Goal: Transaction & Acquisition: Purchase product/service

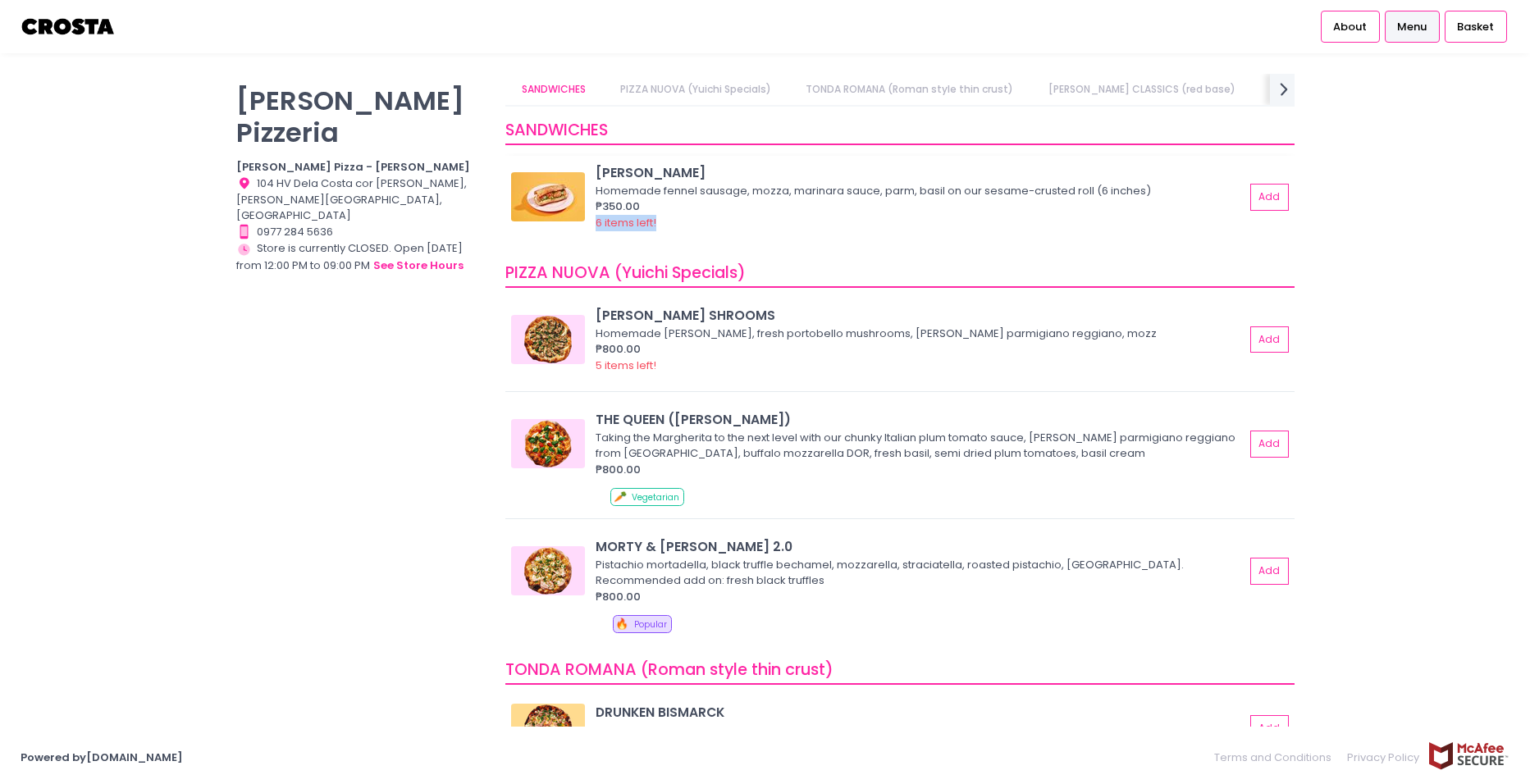
drag, startPoint x: 594, startPoint y: 226, endPoint x: 670, endPoint y: 229, distance: 76.1
click at [670, 229] on div "HOAGIE ROLL Homemade fennel sausage, mozza, marinara sauce, parm, basil on our …" at bounding box center [900, 196] width 778 height 67
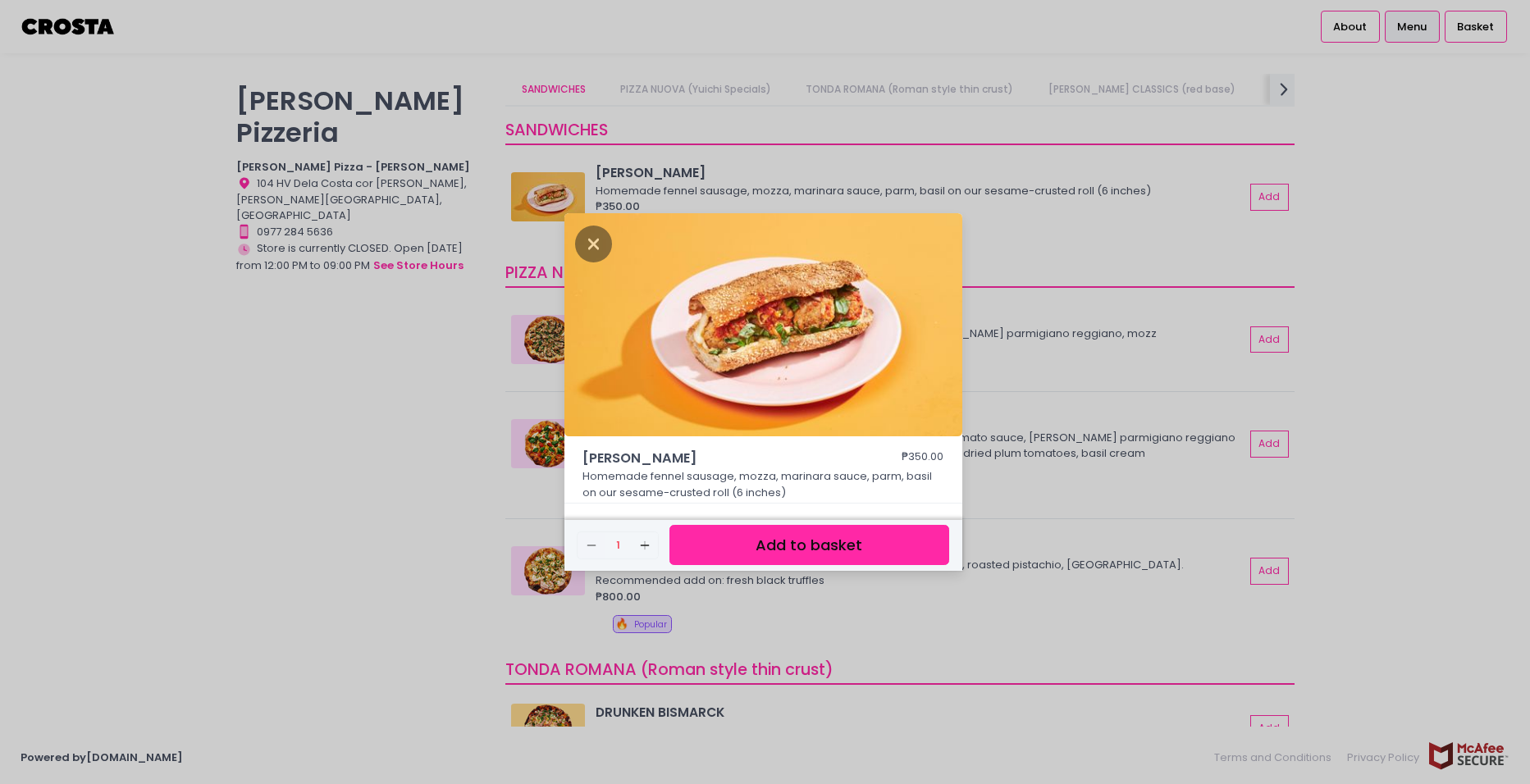
click at [1010, 242] on div "HOAGIE ROLL ₱350.00 Homemade fennel sausage, mozza, marinara sauce, parm, basil…" at bounding box center [765, 392] width 1530 height 784
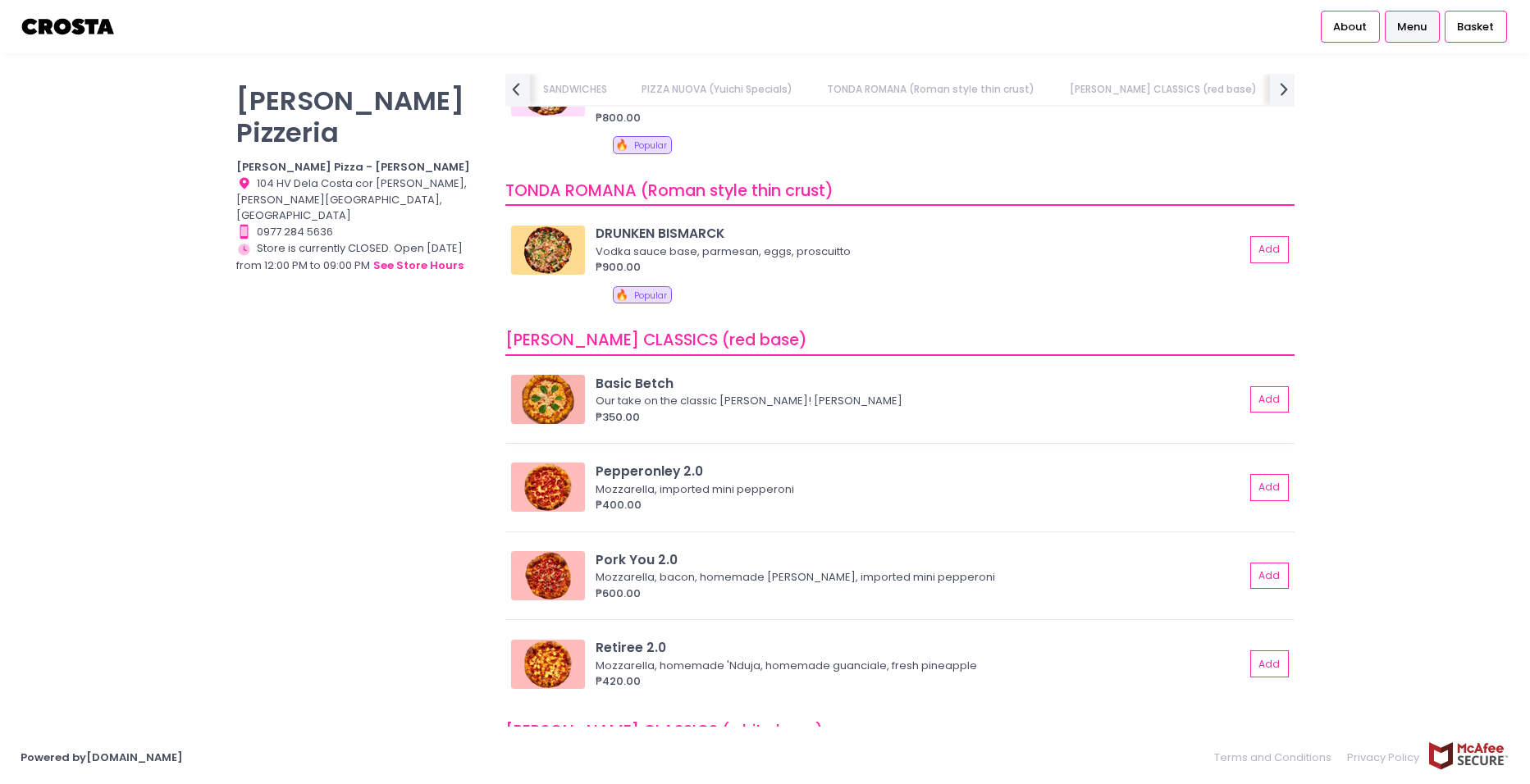
scroll to position [574, 0]
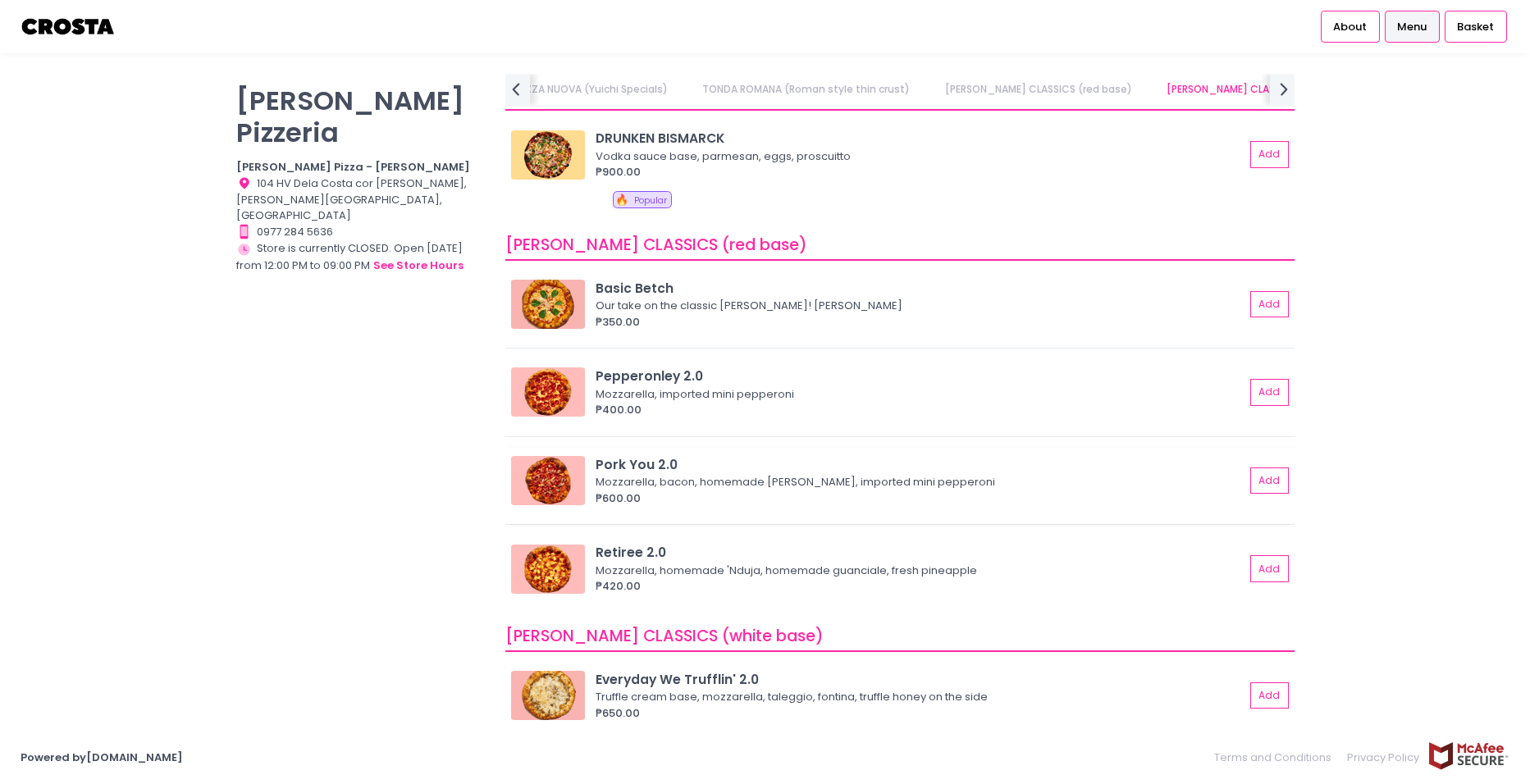
click at [567, 458] on img at bounding box center [548, 480] width 74 height 49
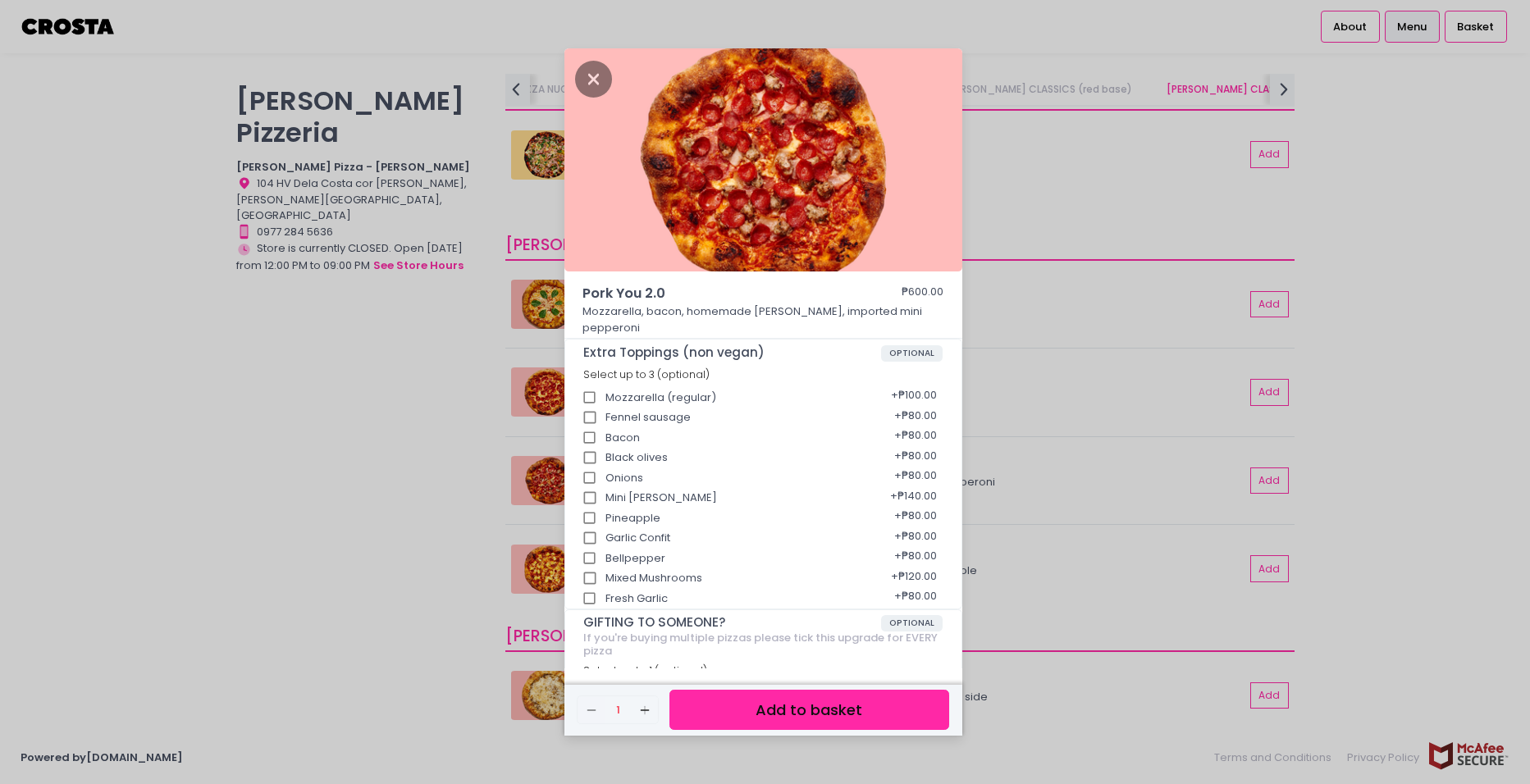
click at [1031, 458] on div "Pork You 2.0 ₱600.00 Mozzarella, bacon, homemade [PERSON_NAME], imported mini p…" at bounding box center [765, 392] width 1530 height 784
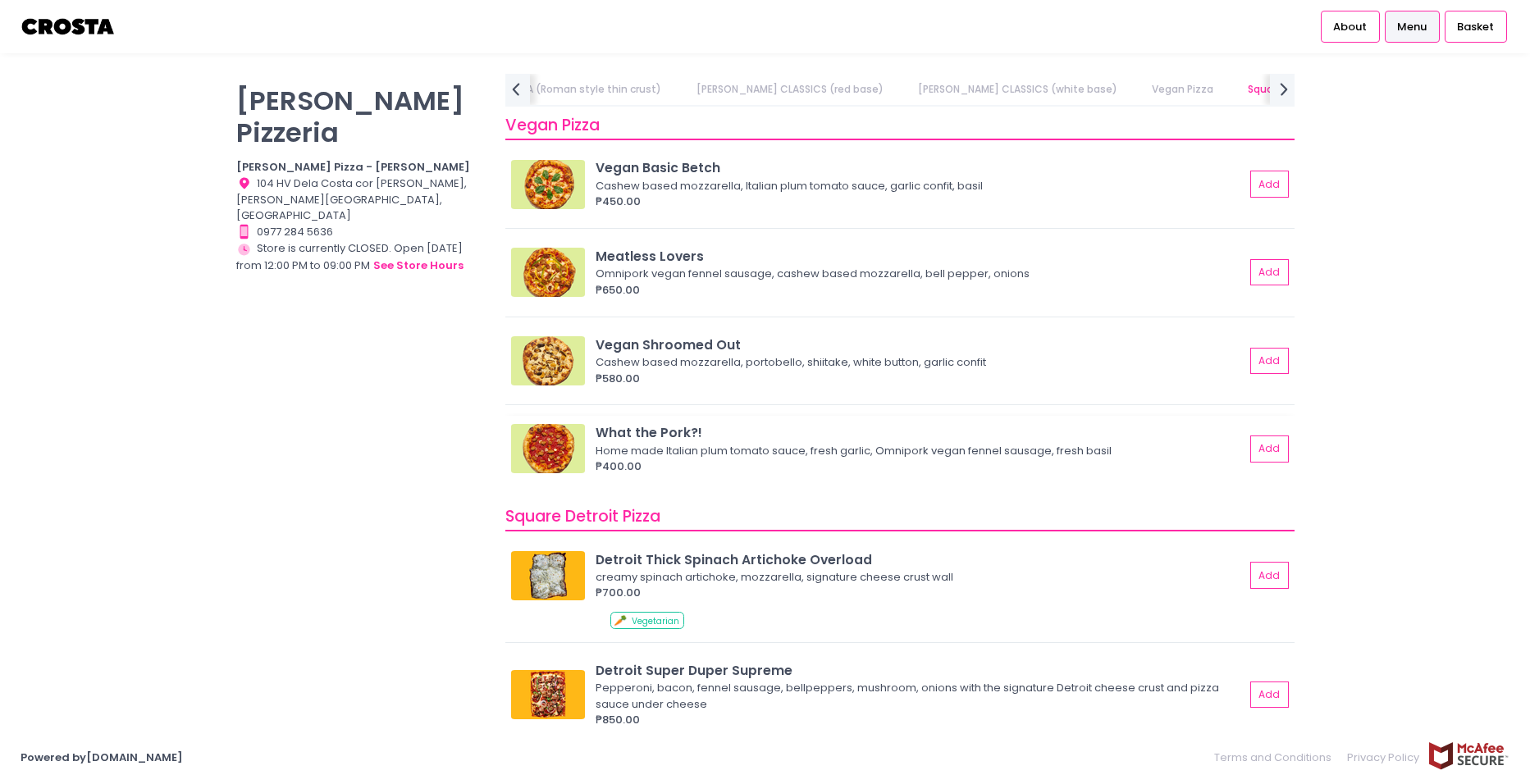
scroll to position [1558, 0]
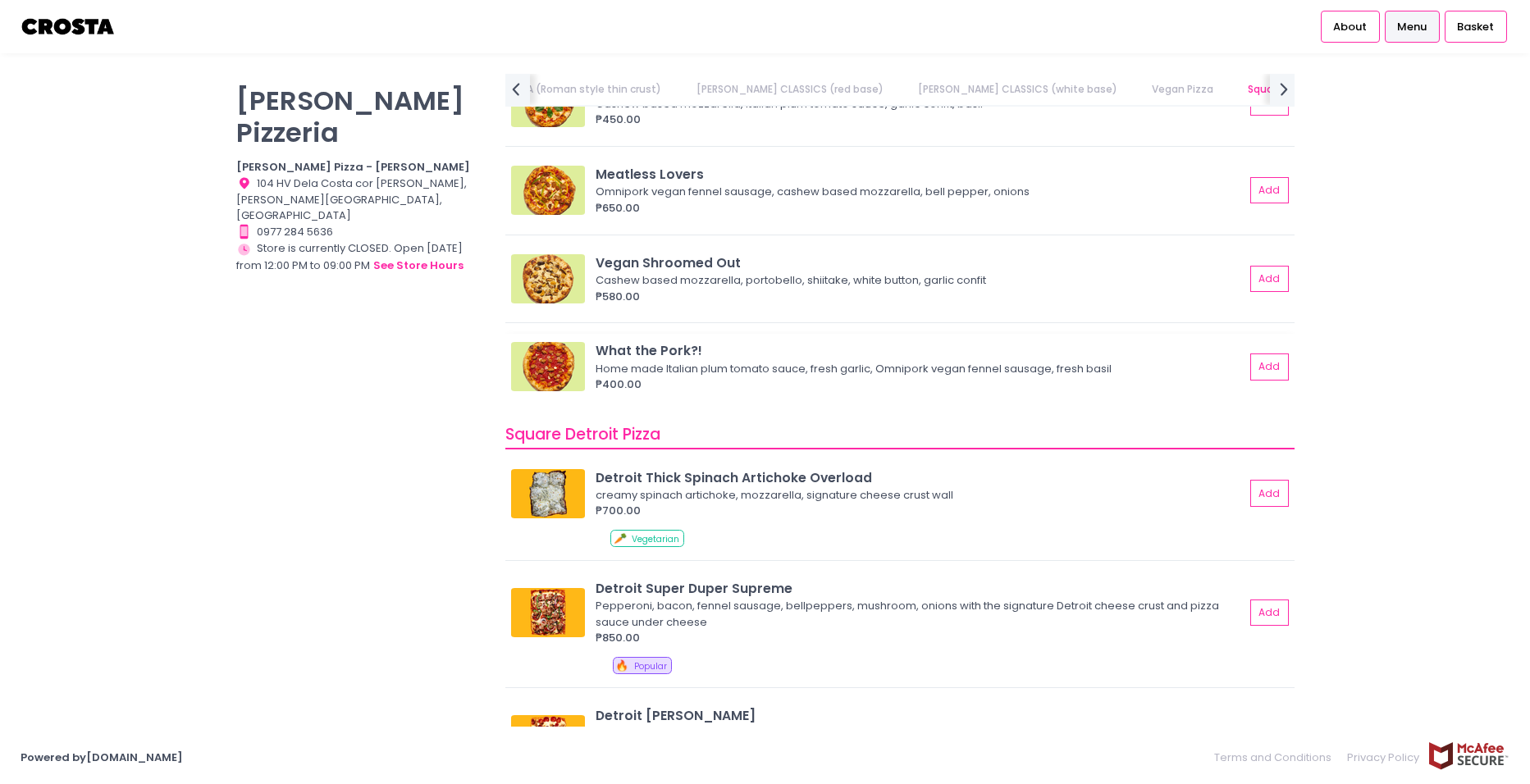
click at [574, 377] on img at bounding box center [548, 366] width 74 height 49
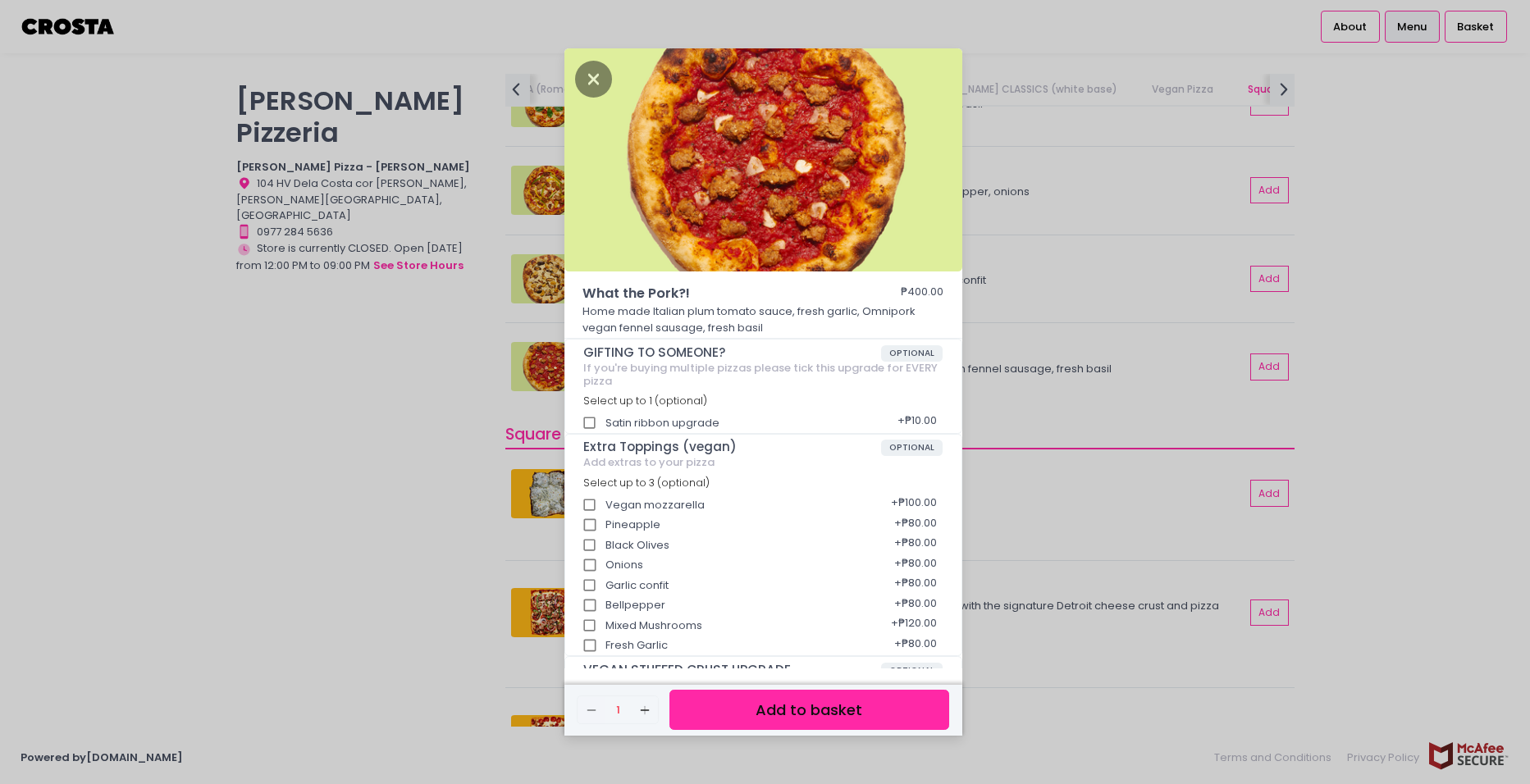
click at [1012, 374] on div "What the Pork?! ₱400.00 Home made Italian plum tomato sauce, fresh garlic, Omni…" at bounding box center [765, 392] width 1530 height 784
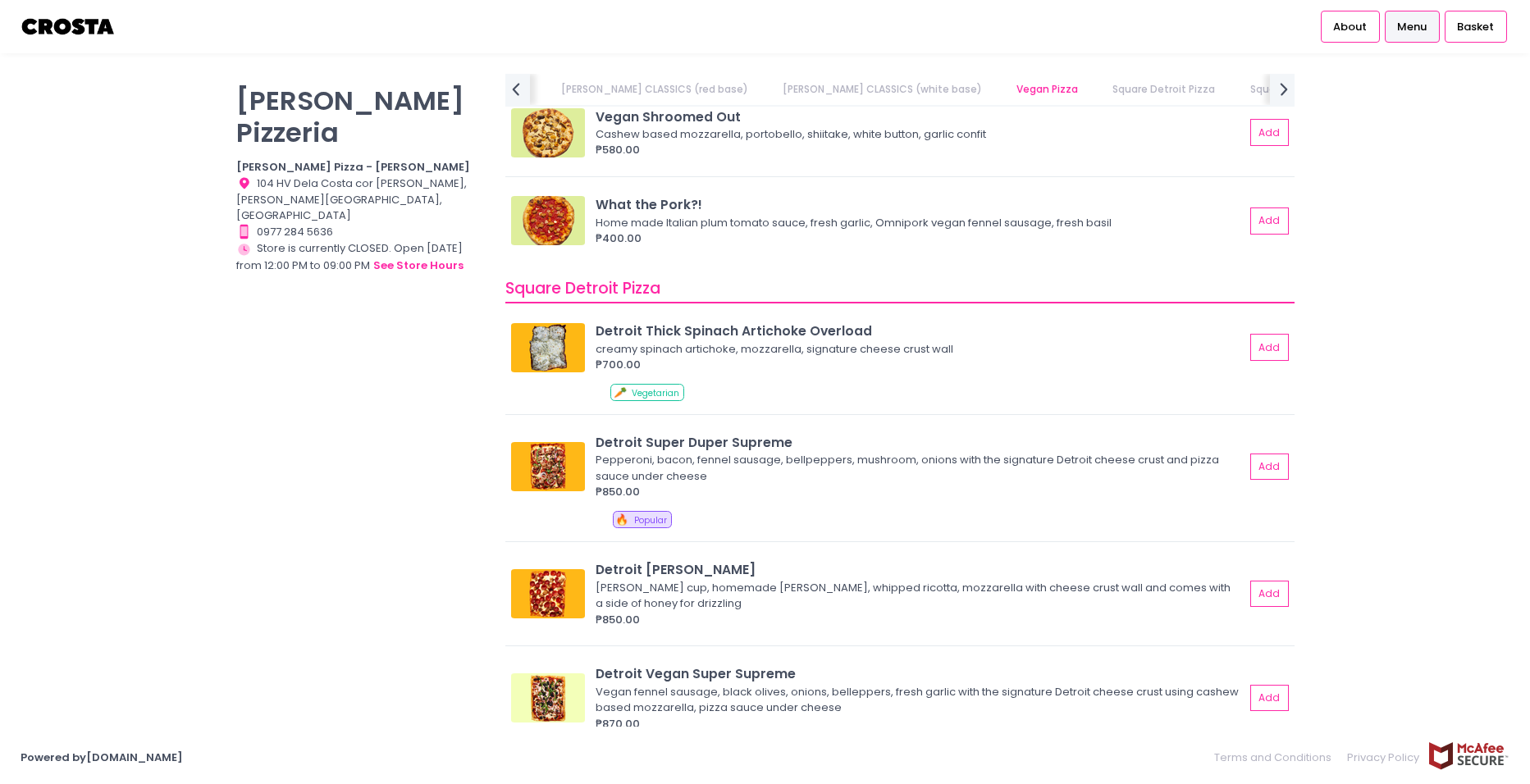
scroll to position [1723, 0]
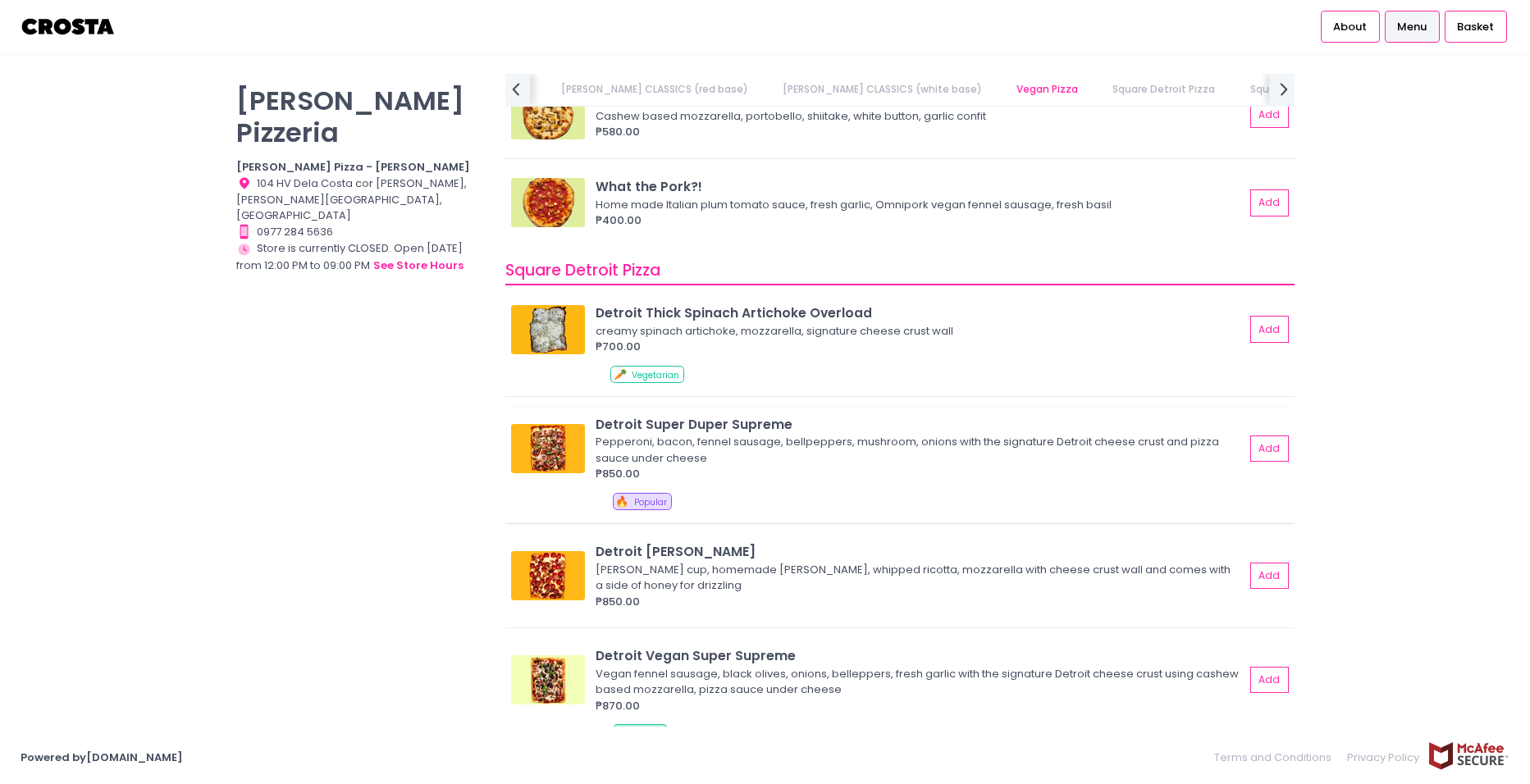
click at [578, 450] on img at bounding box center [548, 449] width 74 height 49
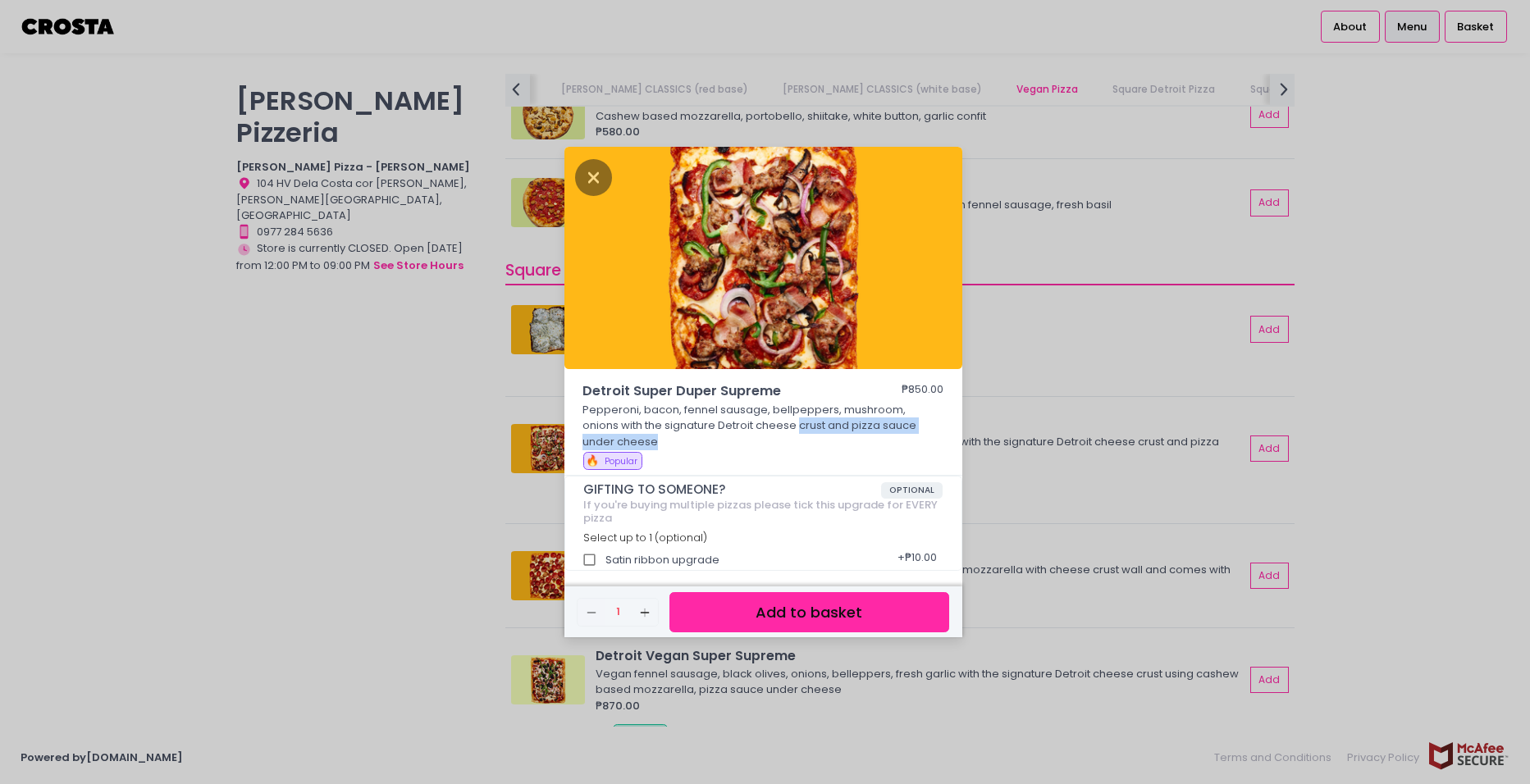
drag, startPoint x: 782, startPoint y: 420, endPoint x: 912, endPoint y: 437, distance: 131.1
click at [912, 437] on p "Pepperoni, bacon, fennel sausage, bellpeppers, mushroom, onions with the signat…" at bounding box center [763, 426] width 361 height 49
drag, startPoint x: 912, startPoint y: 437, endPoint x: 993, endPoint y: 458, distance: 83.7
click at [993, 458] on div "Detroit Super Duper Supreme ₱850.00 Pepperoni, bacon, fennel sausage, bellpeppe…" at bounding box center [765, 392] width 1530 height 784
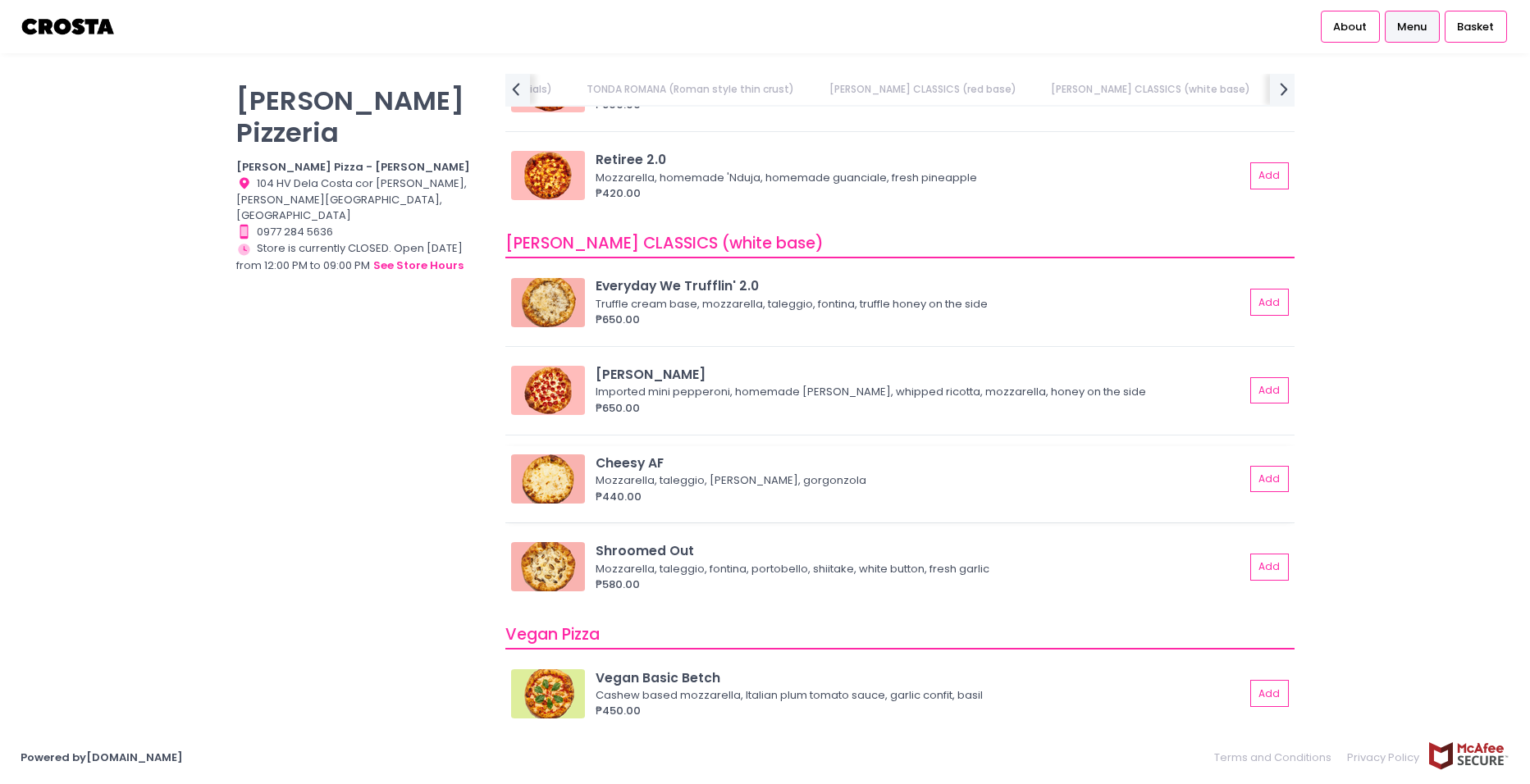
scroll to position [1311, 0]
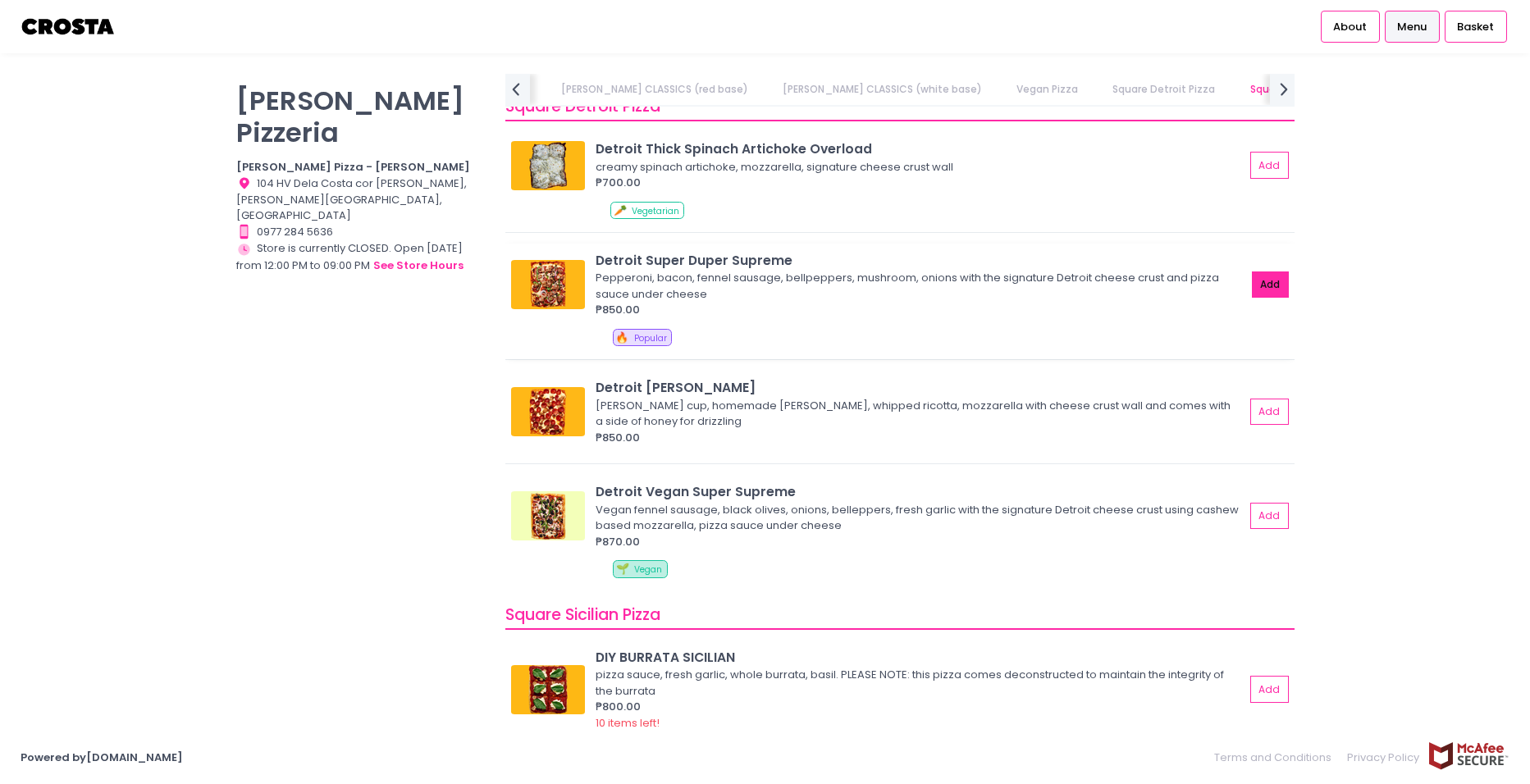
click at [1215, 286] on button "Add" at bounding box center [1271, 285] width 38 height 27
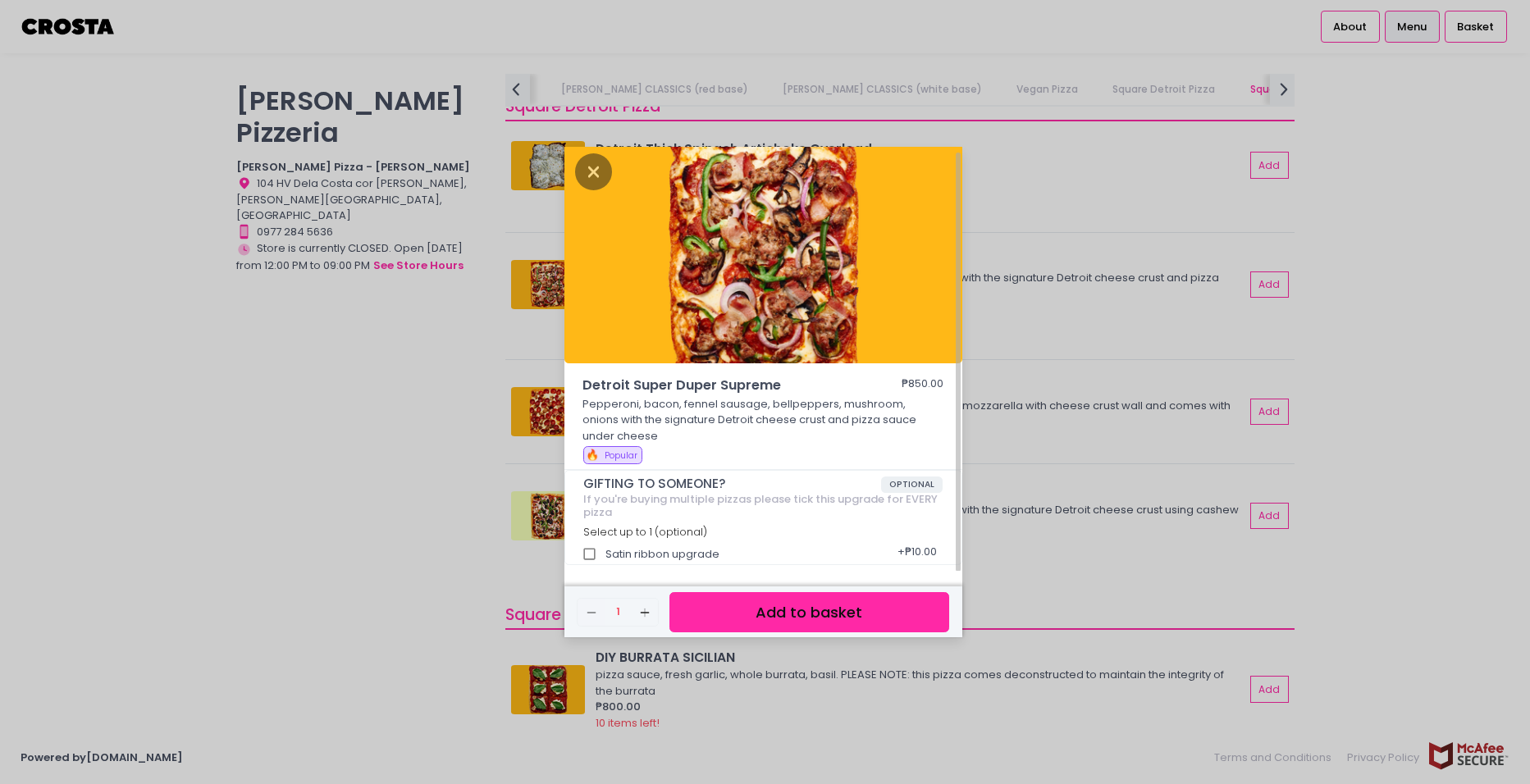
click at [677, 555] on div "Satin ribbon upgrade + ₱10.00" at bounding box center [763, 549] width 359 height 21
drag, startPoint x: 689, startPoint y: 553, endPoint x: 701, endPoint y: 553, distance: 12.0
click at [701, 553] on div "Satin ribbon upgrade + ₱10.00" at bounding box center [763, 549] width 359 height 21
click at [789, 606] on button "Add to basket" at bounding box center [809, 612] width 279 height 40
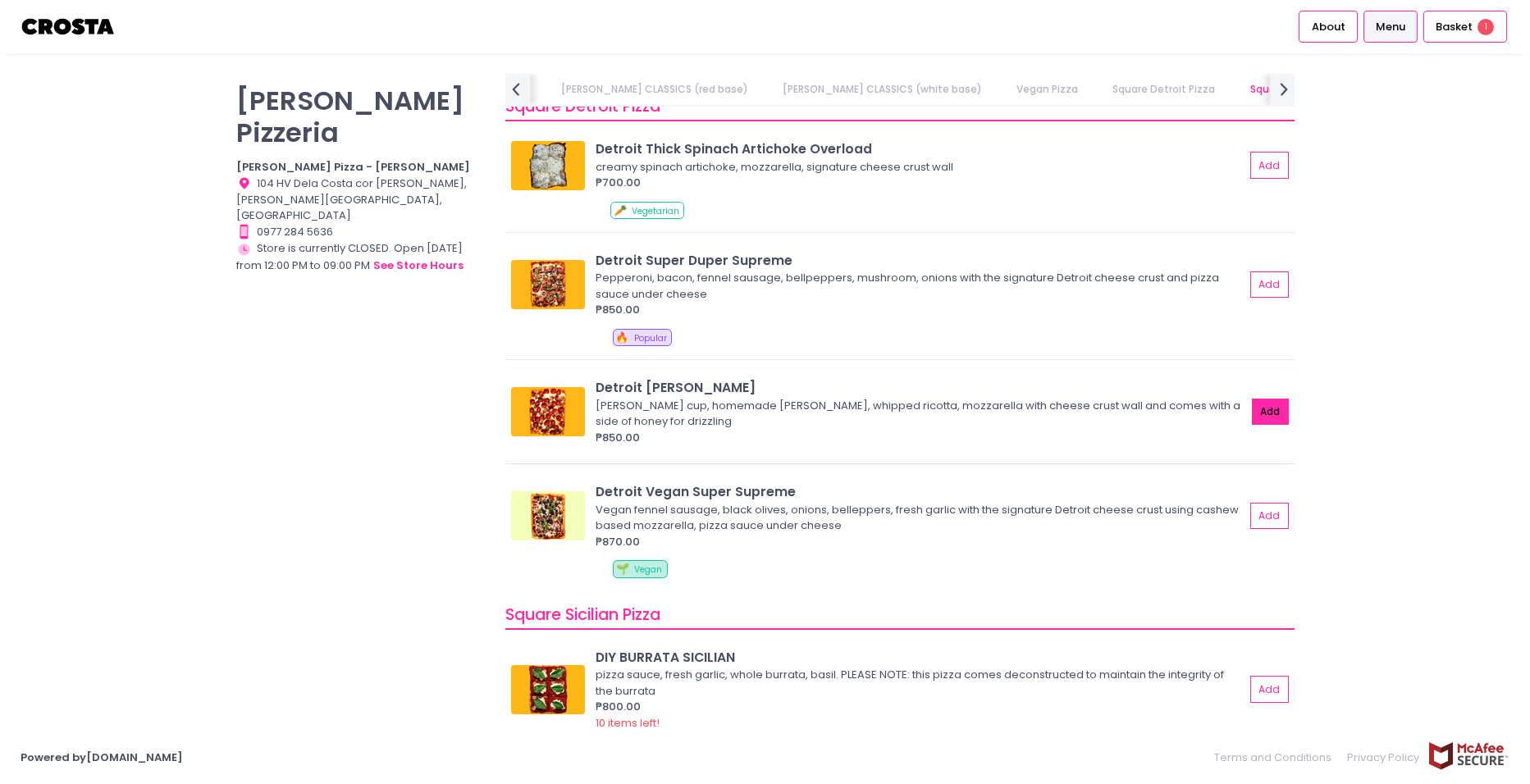
click at [1215, 413] on button "Add" at bounding box center [1271, 412] width 38 height 27
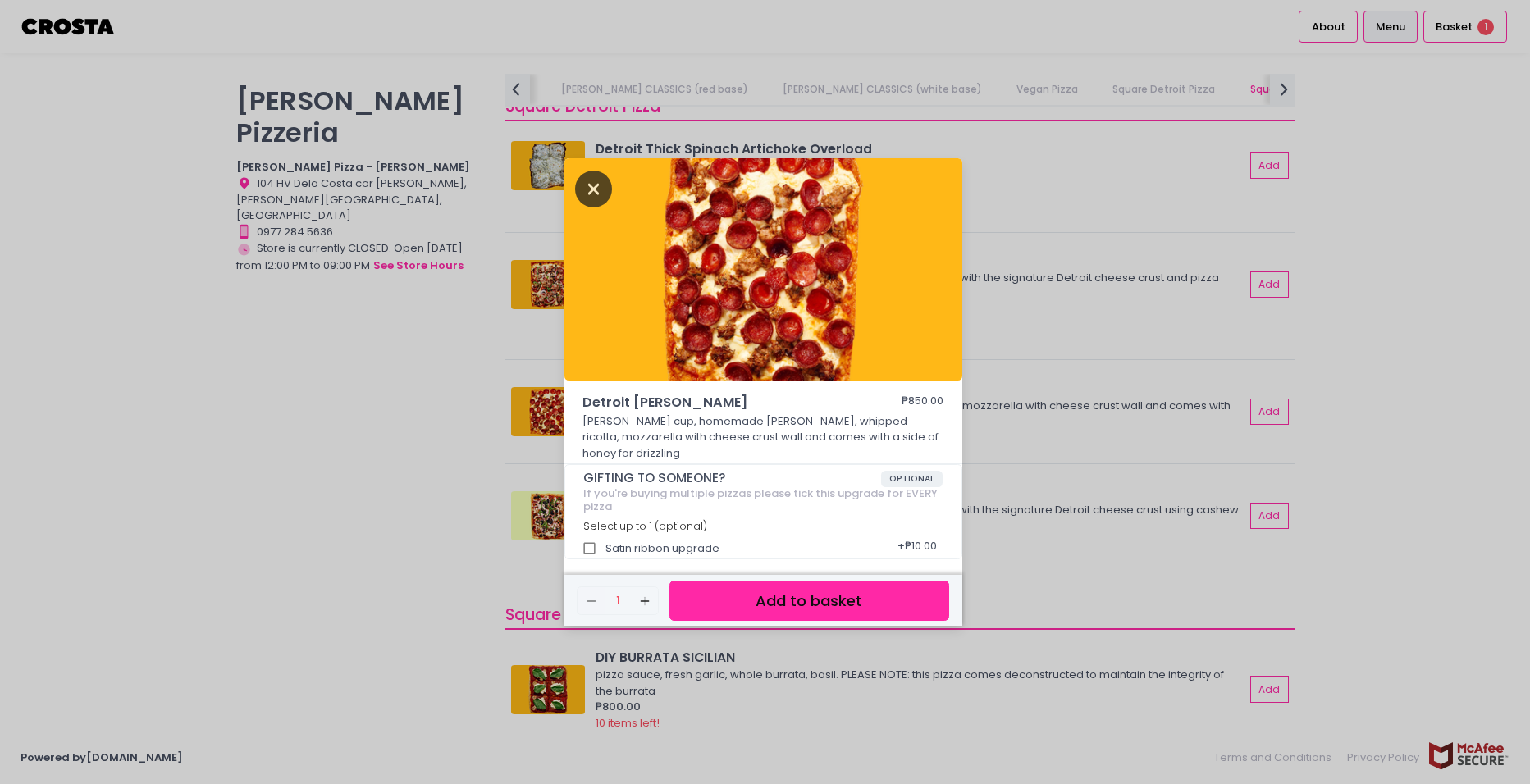
click at [597, 198] on icon "Close" at bounding box center [594, 189] width 38 height 37
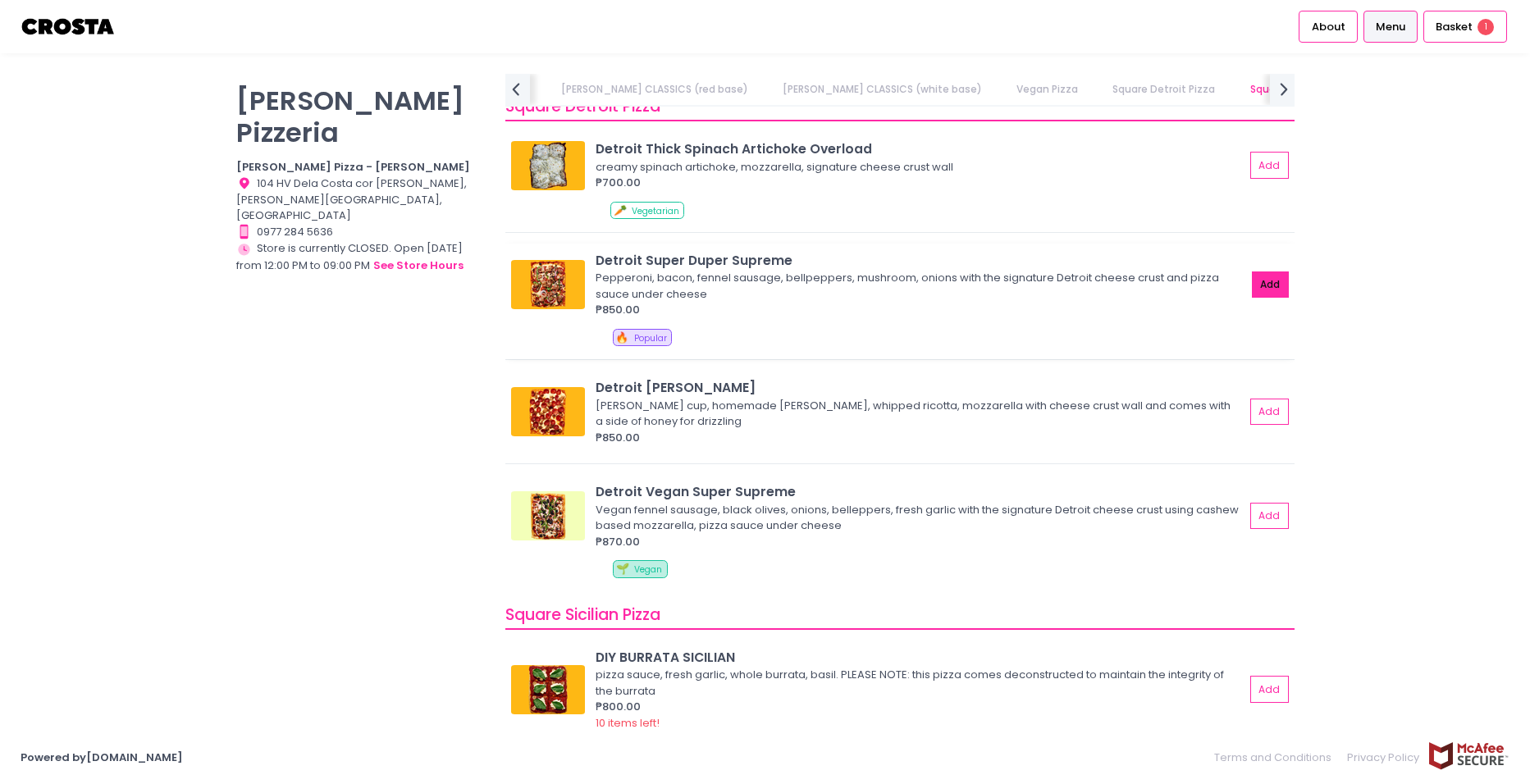
click at [1215, 284] on button "Add" at bounding box center [1271, 285] width 38 height 27
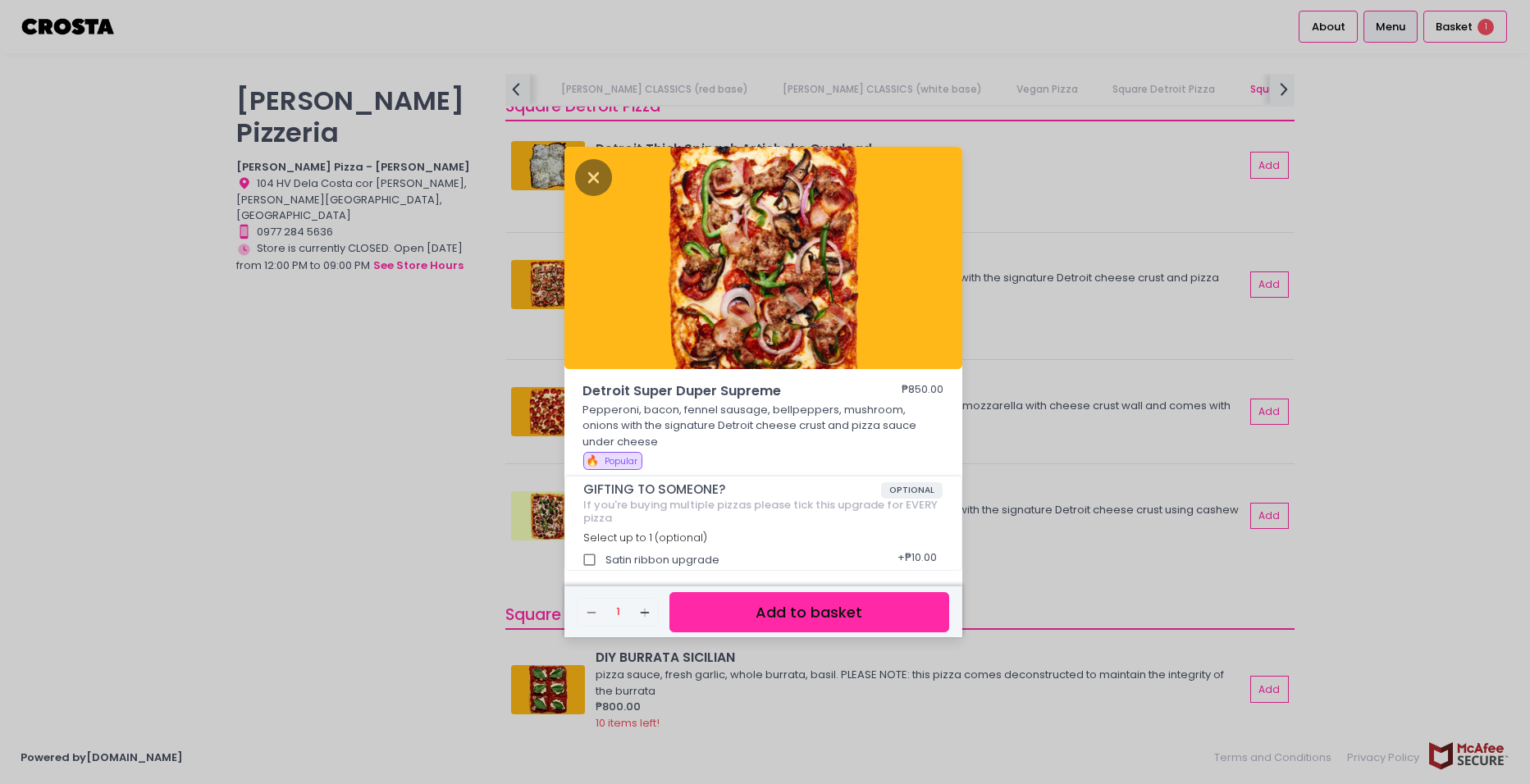
click at [621, 566] on div "GIFTING TO SOMEONE? OPTIONAL If you're buying multiple pizzas please tick this …" at bounding box center [764, 523] width 396 height 93
click at [602, 553] on input "Satin ribbon upgrade" at bounding box center [590, 560] width 31 height 31
checkbox input "true"
click at [825, 606] on button "Add to basket" at bounding box center [809, 612] width 279 height 40
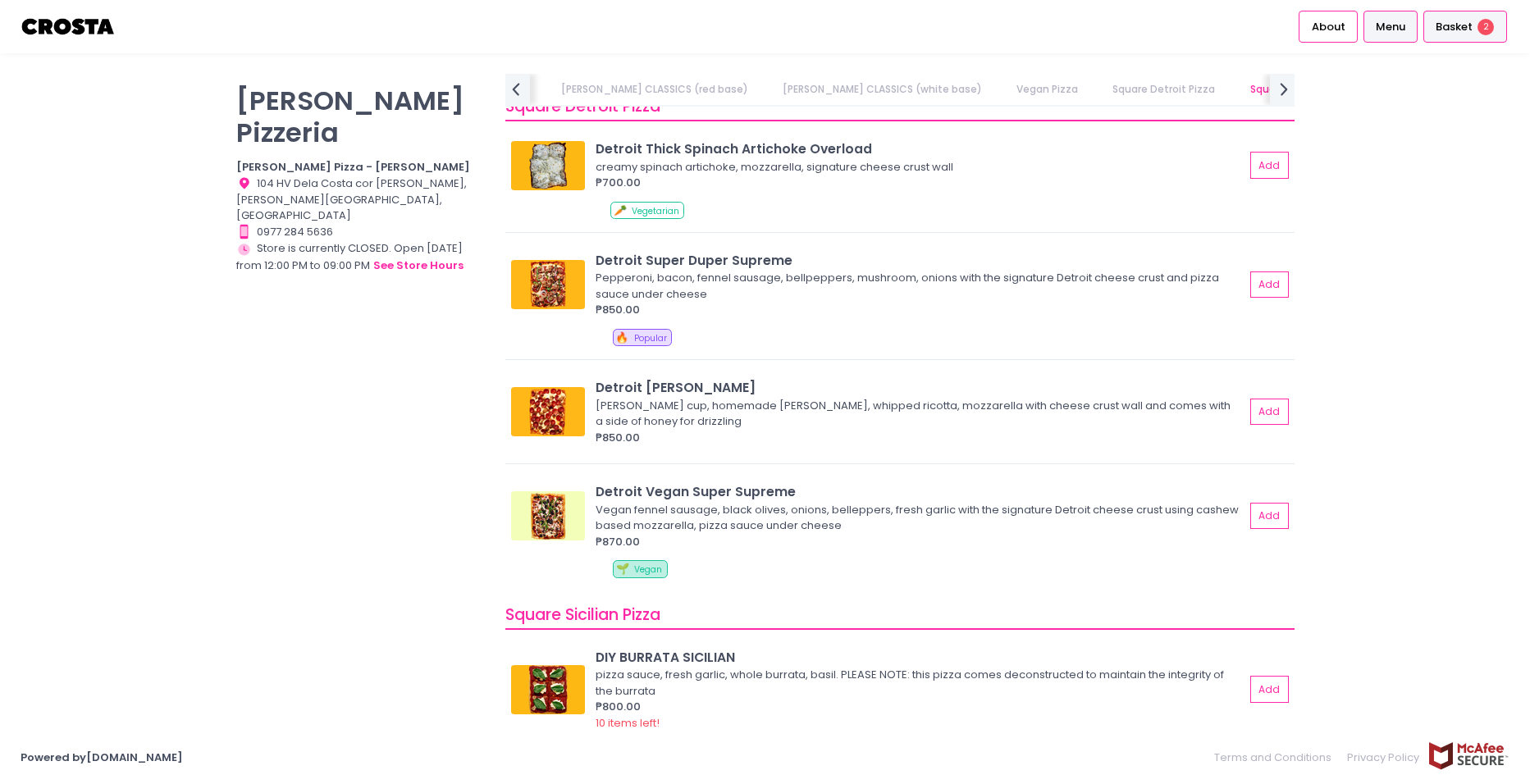
click at [1215, 41] on div "Basket 2" at bounding box center [1466, 26] width 84 height 32
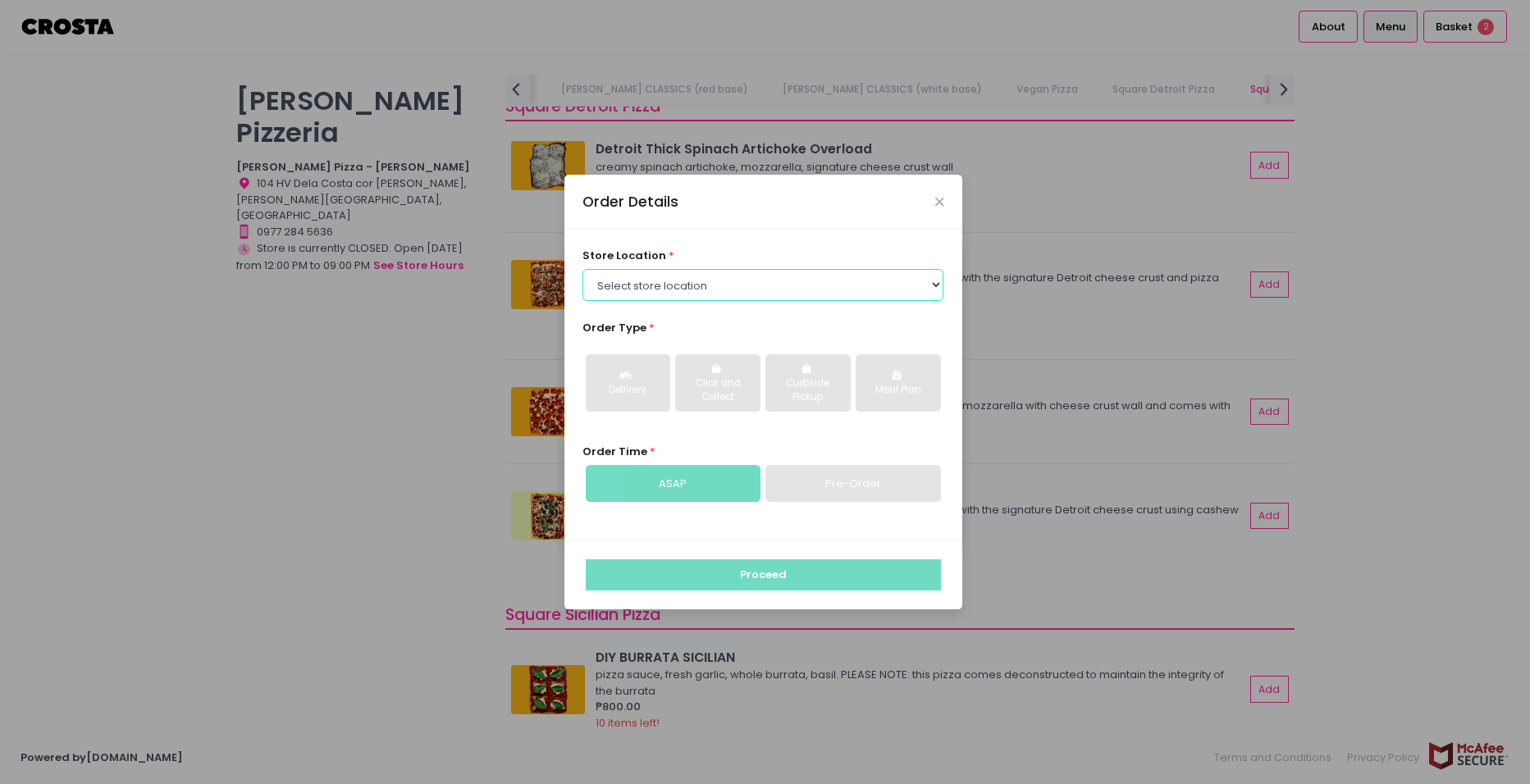
click at [746, 292] on select "Select store location [PERSON_NAME] Pizza - [PERSON_NAME] Pizza - [GEOGRAPHIC_D…" at bounding box center [763, 284] width 361 height 31
click at [746, 279] on select "Select store location [PERSON_NAME] Pizza - [PERSON_NAME] Pizza - [GEOGRAPHIC_D…" at bounding box center [763, 284] width 361 height 31
select select "5fabb2e53664a8677beaeb89"
click at [583, 269] on select "Select store location [PERSON_NAME] Pizza - [PERSON_NAME] Pizza - [GEOGRAPHIC_D…" at bounding box center [763, 284] width 361 height 31
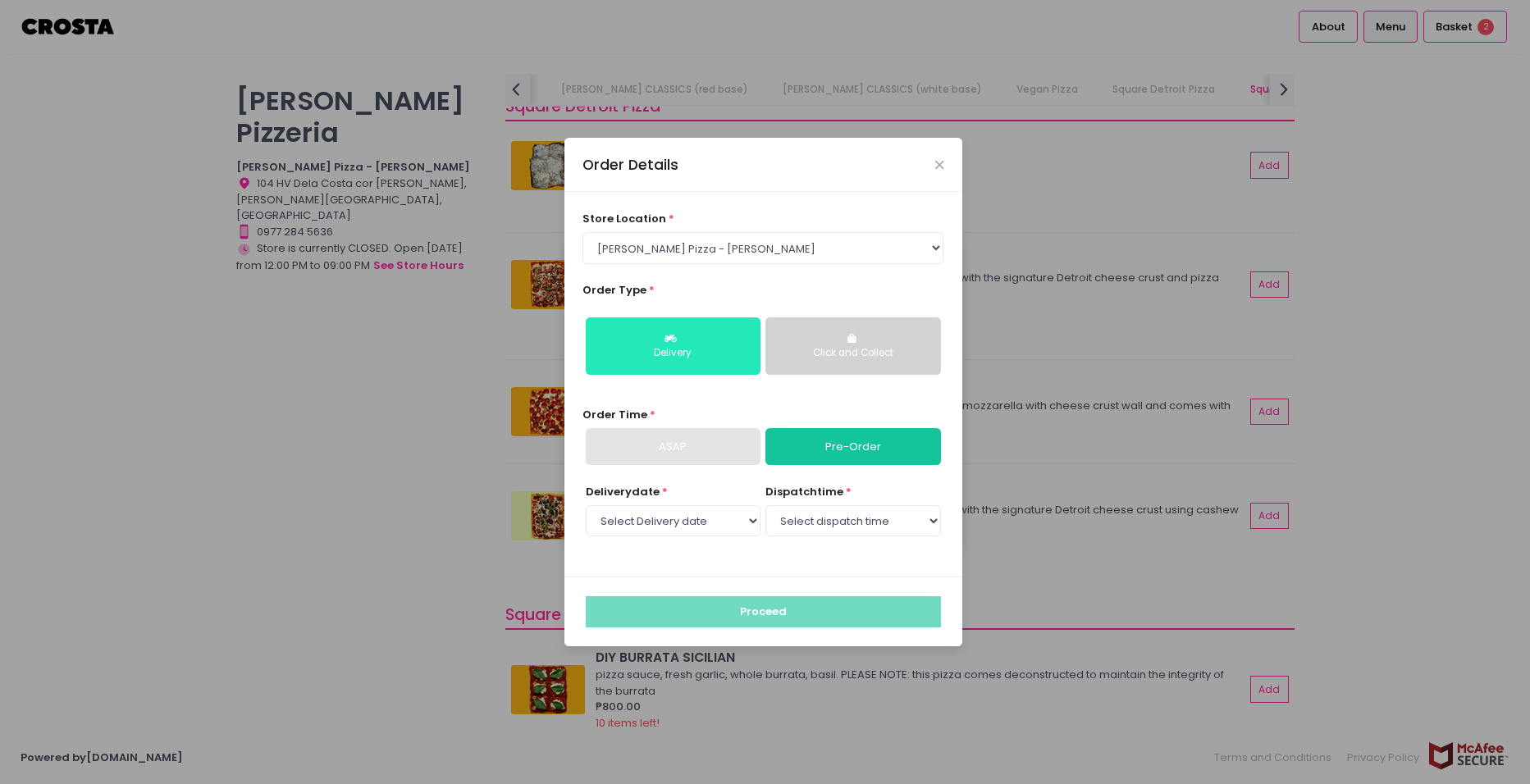
click at [713, 349] on div "Delivery" at bounding box center [673, 354] width 152 height 14
click at [841, 450] on link "Pre-Order" at bounding box center [852, 447] width 175 height 38
click at [722, 517] on select "Select Delivery date [DATE] [DATE] [DATE]" at bounding box center [673, 521] width 175 height 31
select select "[DATE]"
click at [586, 505] on select "Select Delivery date [DATE] [DATE] [DATE]" at bounding box center [673, 521] width 175 height 31
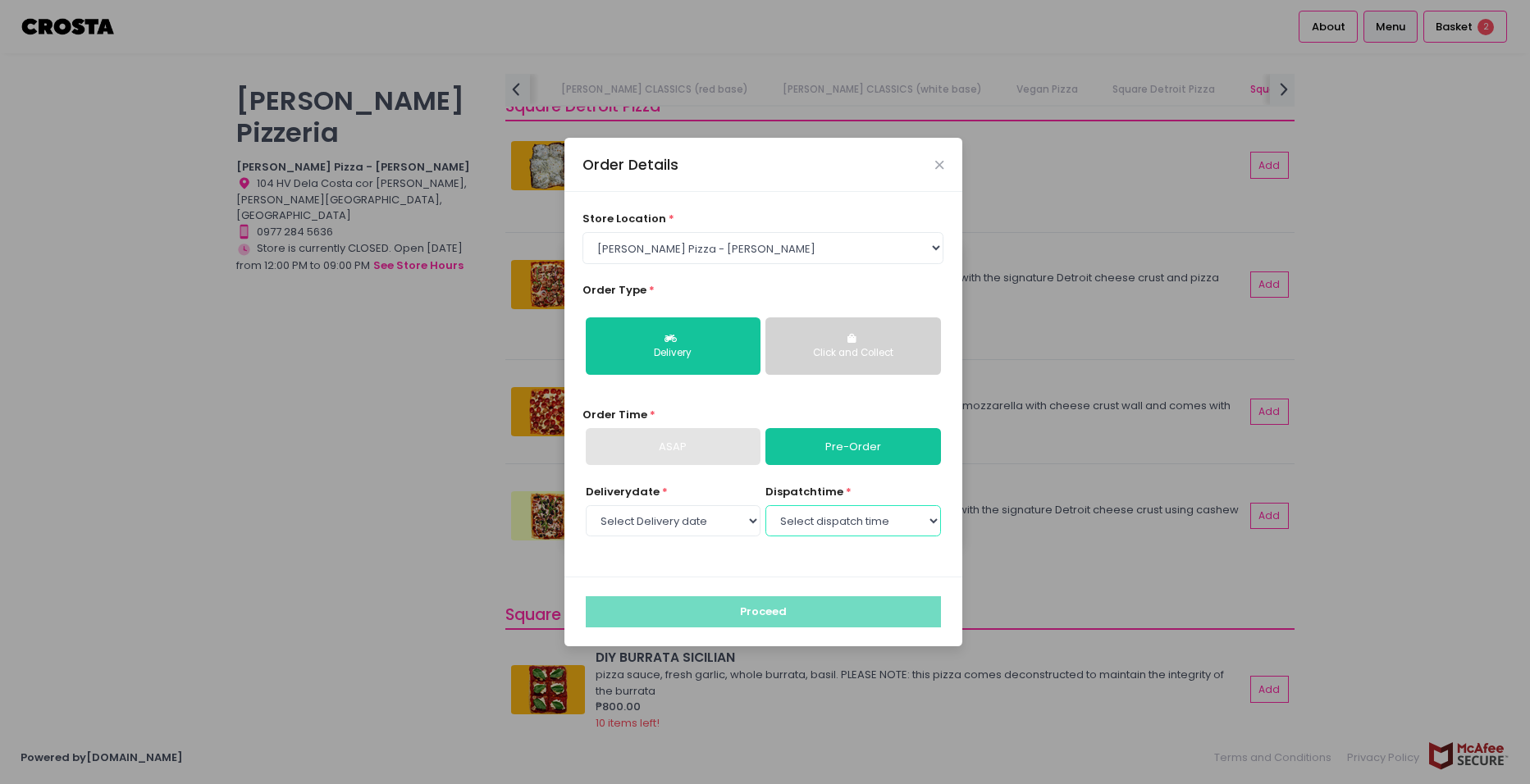
click at [852, 515] on select "Select dispatch time 12:00 PM - 12:30 PM 12:30 PM - 01:00 PM 01:00 PM - 01:30 P…" at bounding box center [852, 521] width 175 height 31
select select "12:00"
click at [765, 505] on select "Select dispatch time 12:00 PM - 12:30 PM 12:30 PM - 01:00 PM 01:00 PM - 01:30 P…" at bounding box center [852, 521] width 175 height 31
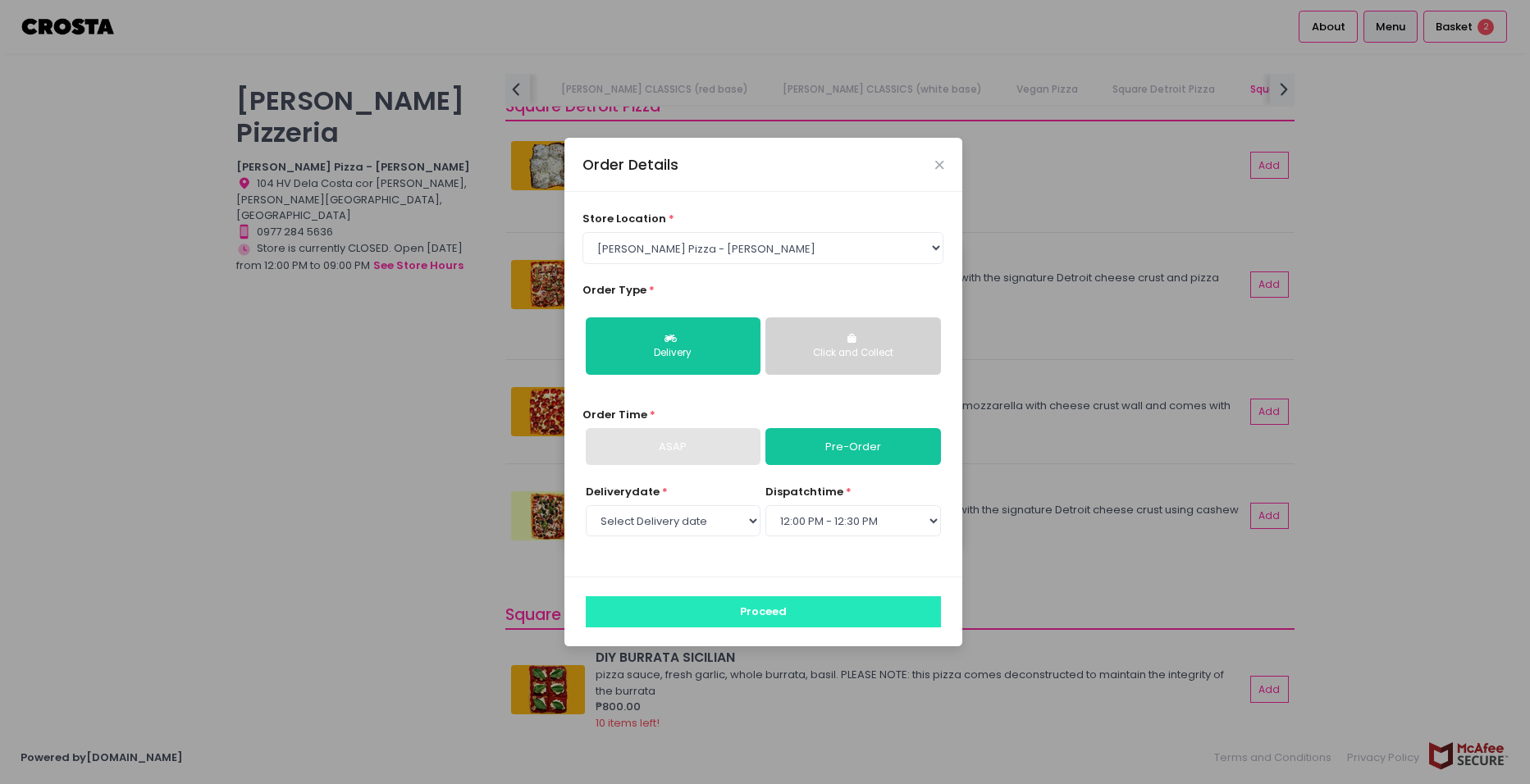
click at [794, 606] on button "Proceed" at bounding box center [764, 611] width 356 height 31
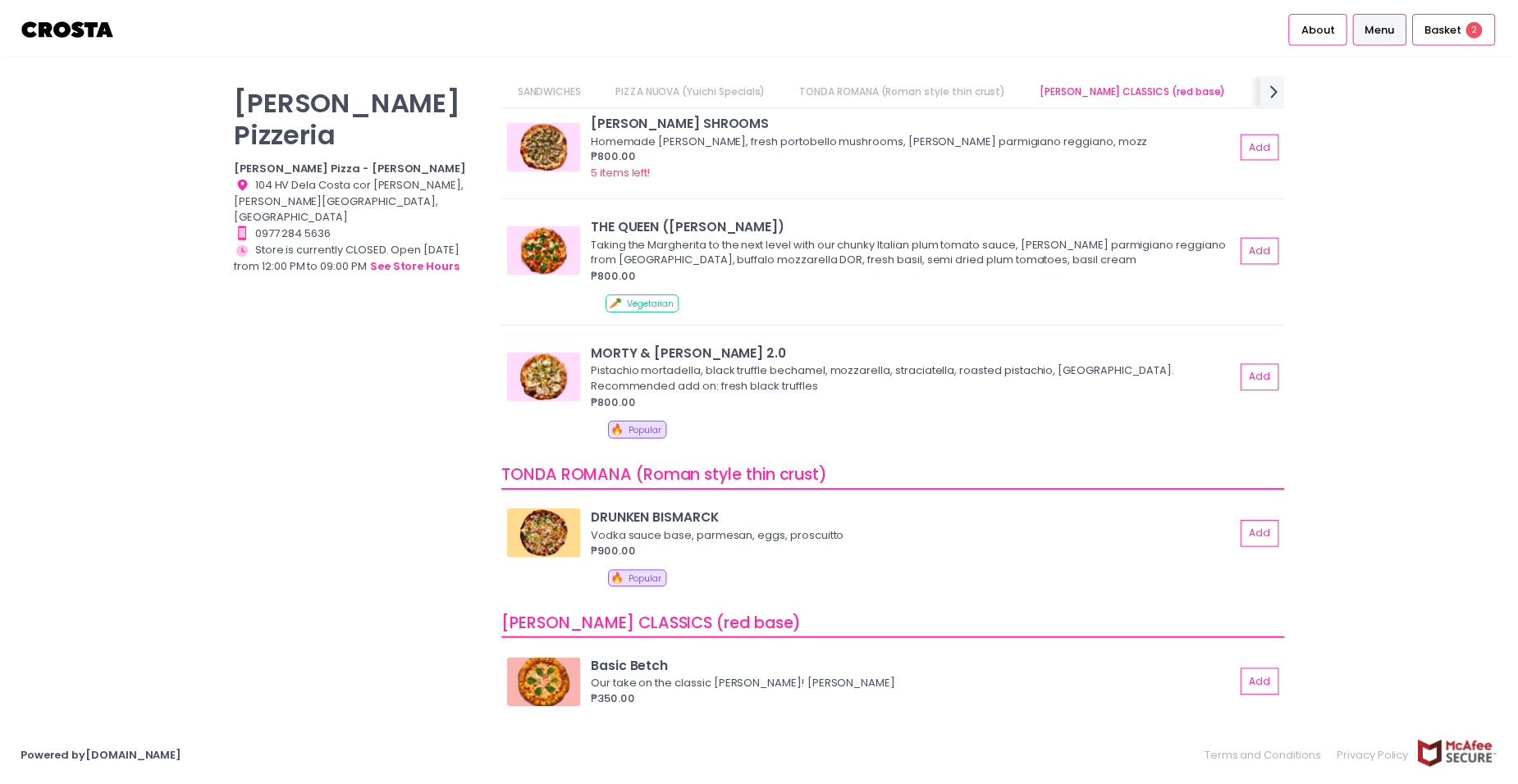
scroll to position [410, 0]
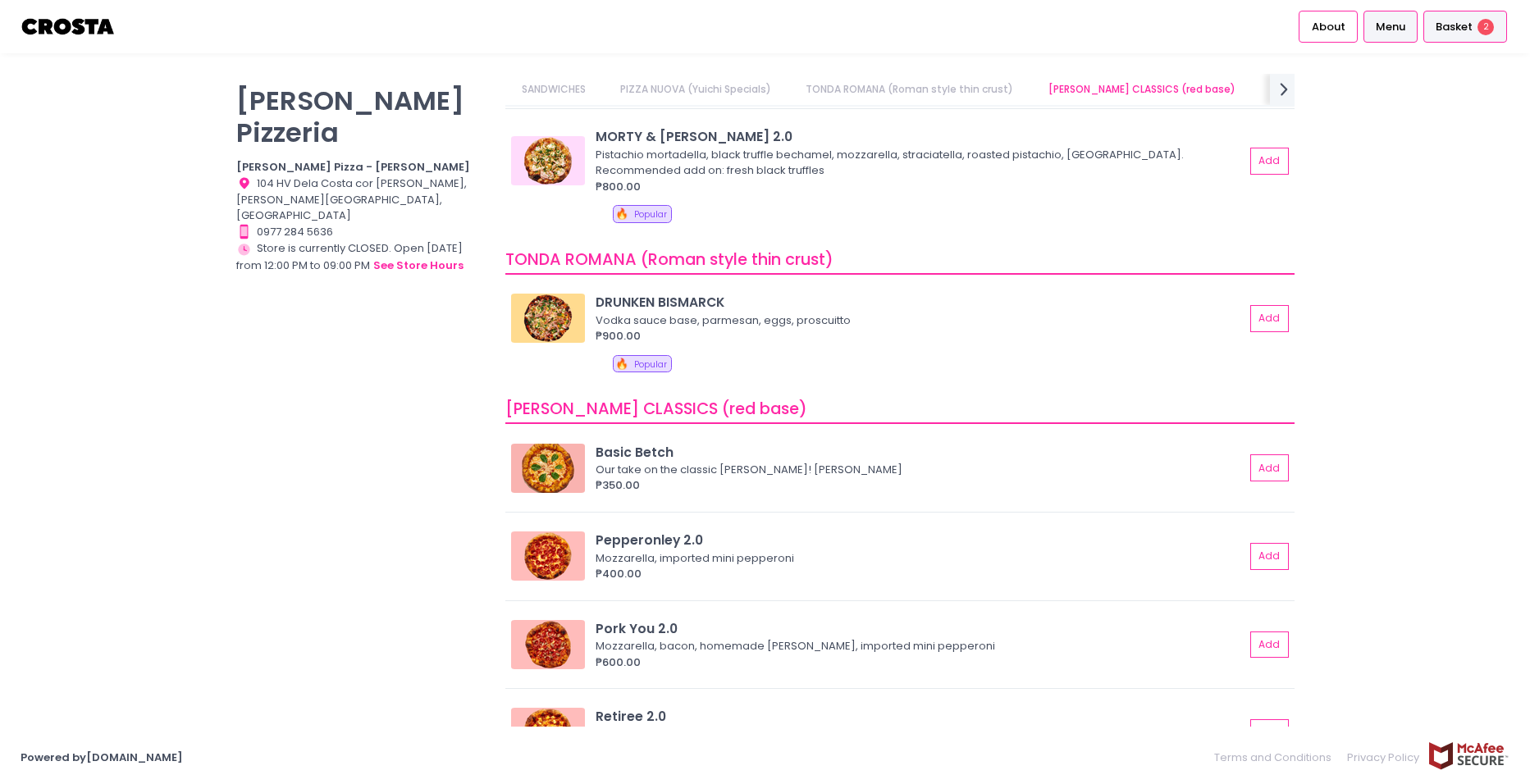
click at [1215, 31] on span "2" at bounding box center [1486, 27] width 16 height 16
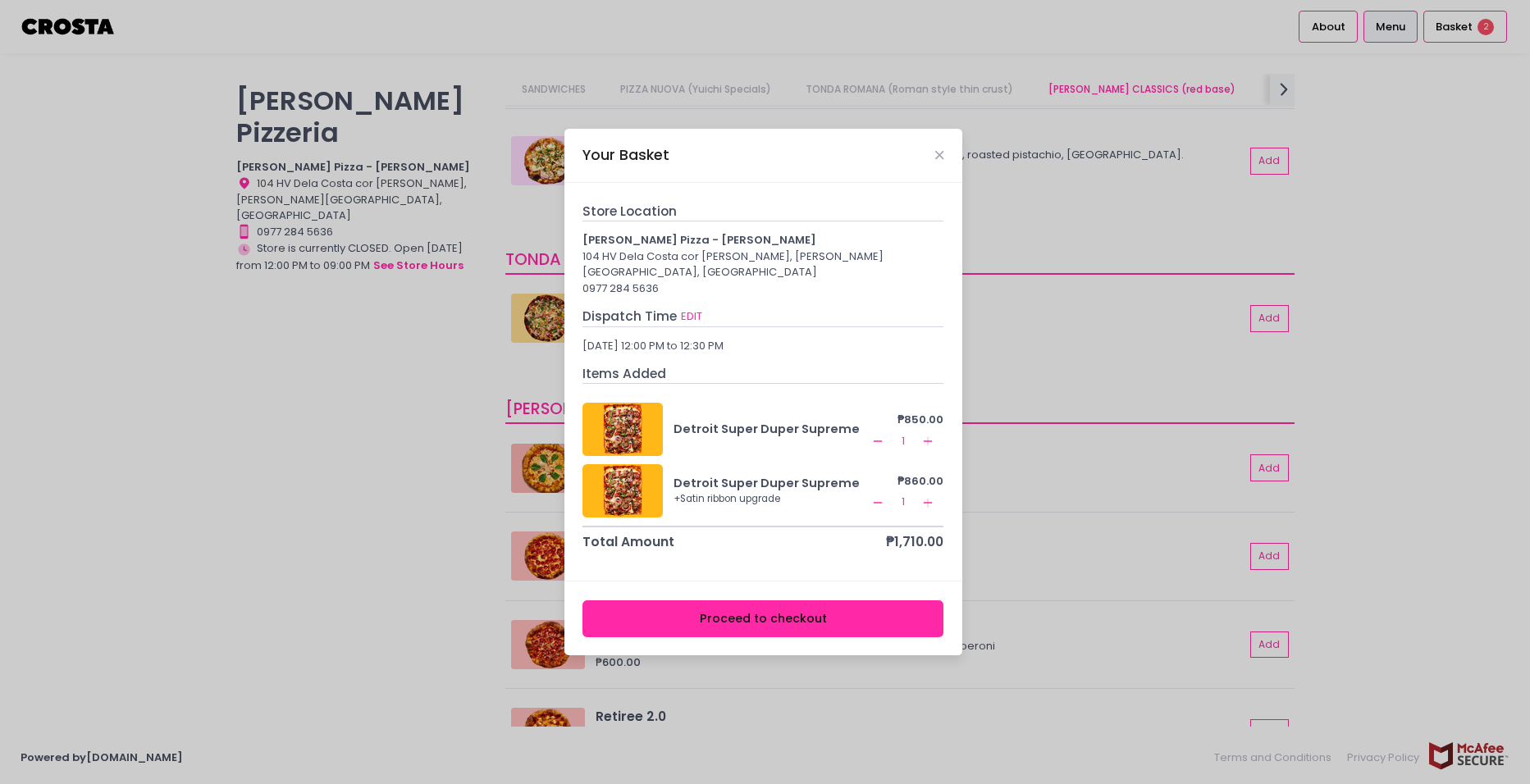
drag, startPoint x: 884, startPoint y: 502, endPoint x: 889, endPoint y: 418, distance: 84.1
click at [889, 418] on div "Detroit Super Duper Supreme ₱850.00 Remove Created with Sketch. 1 Add Created w…" at bounding box center [763, 459] width 361 height 130
click at [878, 435] on icon "Remove Created with Sketch." at bounding box center [878, 441] width 14 height 14
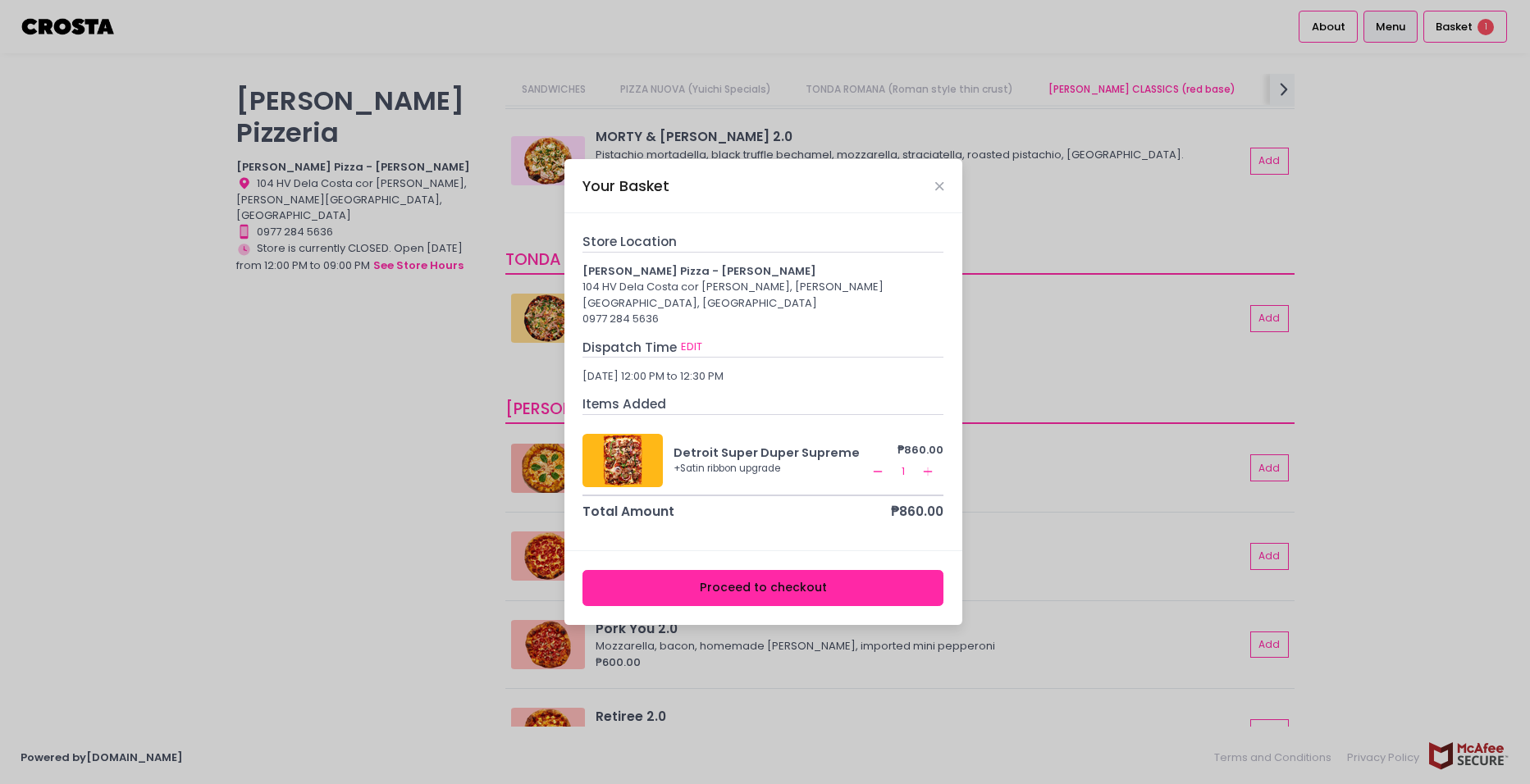
click at [813, 587] on button "Proceed to checkout" at bounding box center [763, 588] width 361 height 37
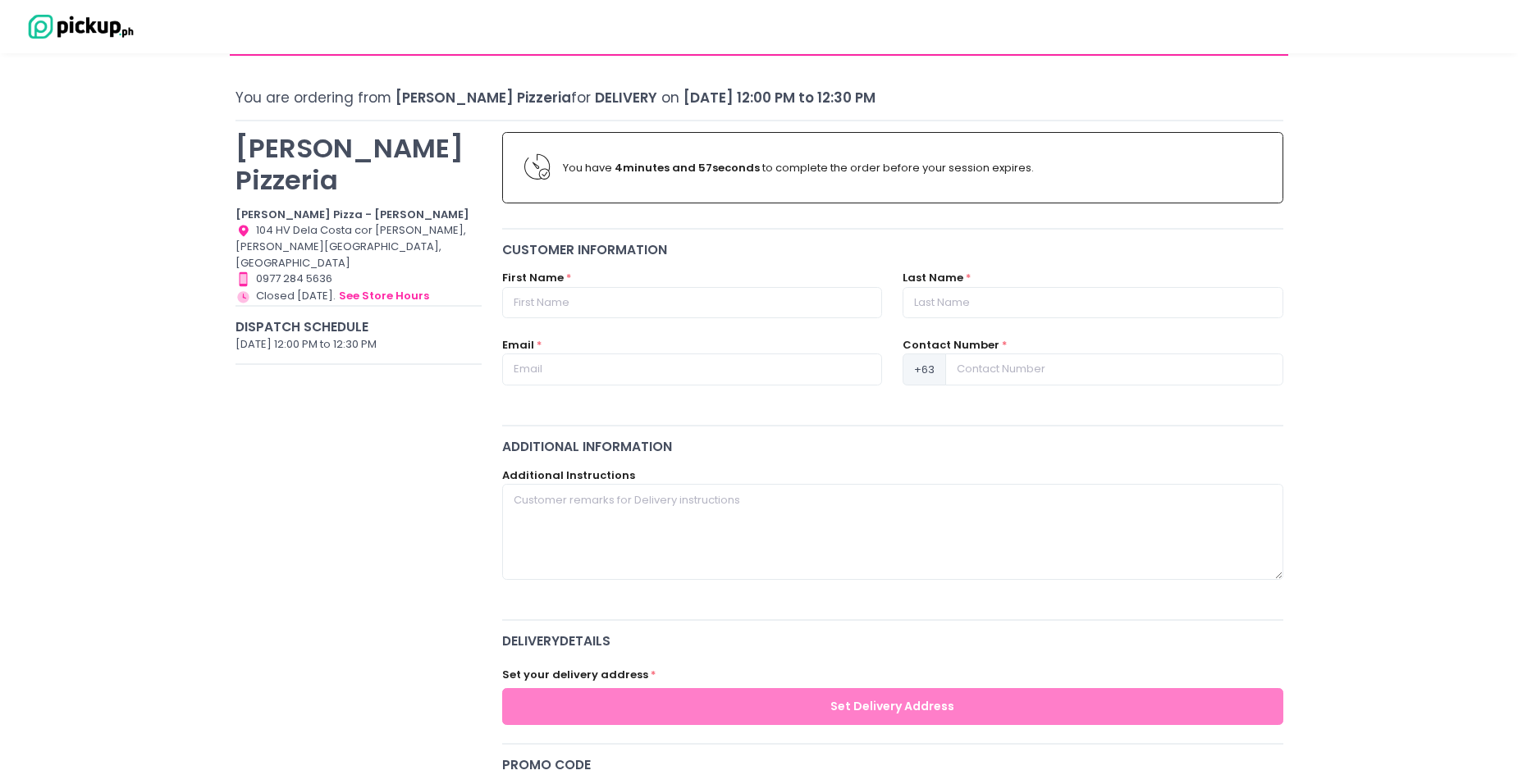
scroll to position [82, 0]
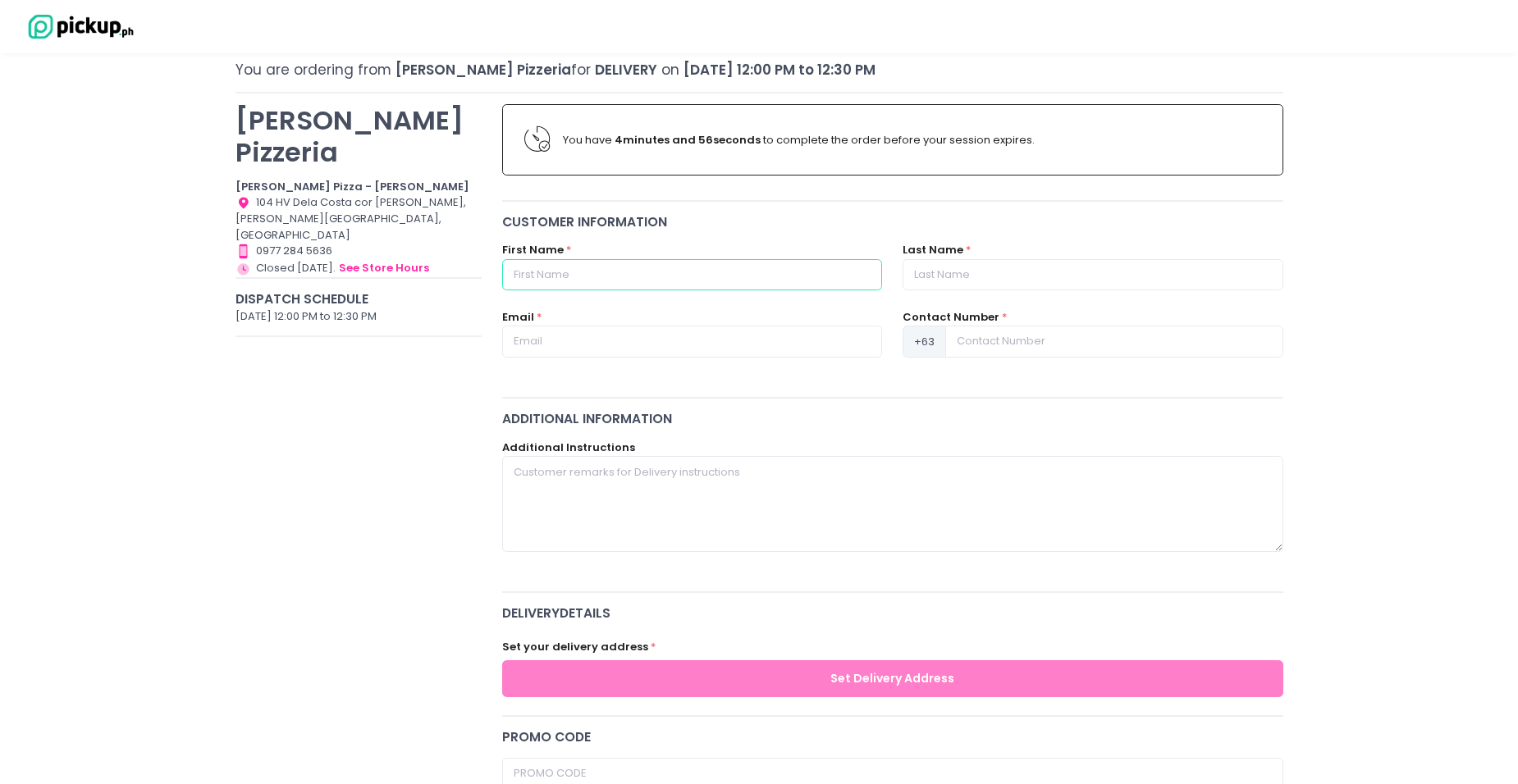
click at [678, 276] on input "text" at bounding box center [692, 275] width 380 height 31
click at [914, 407] on div "You have 4 minutes and 56 seconds to complete the order before your session exp…" at bounding box center [893, 709] width 802 height 1233
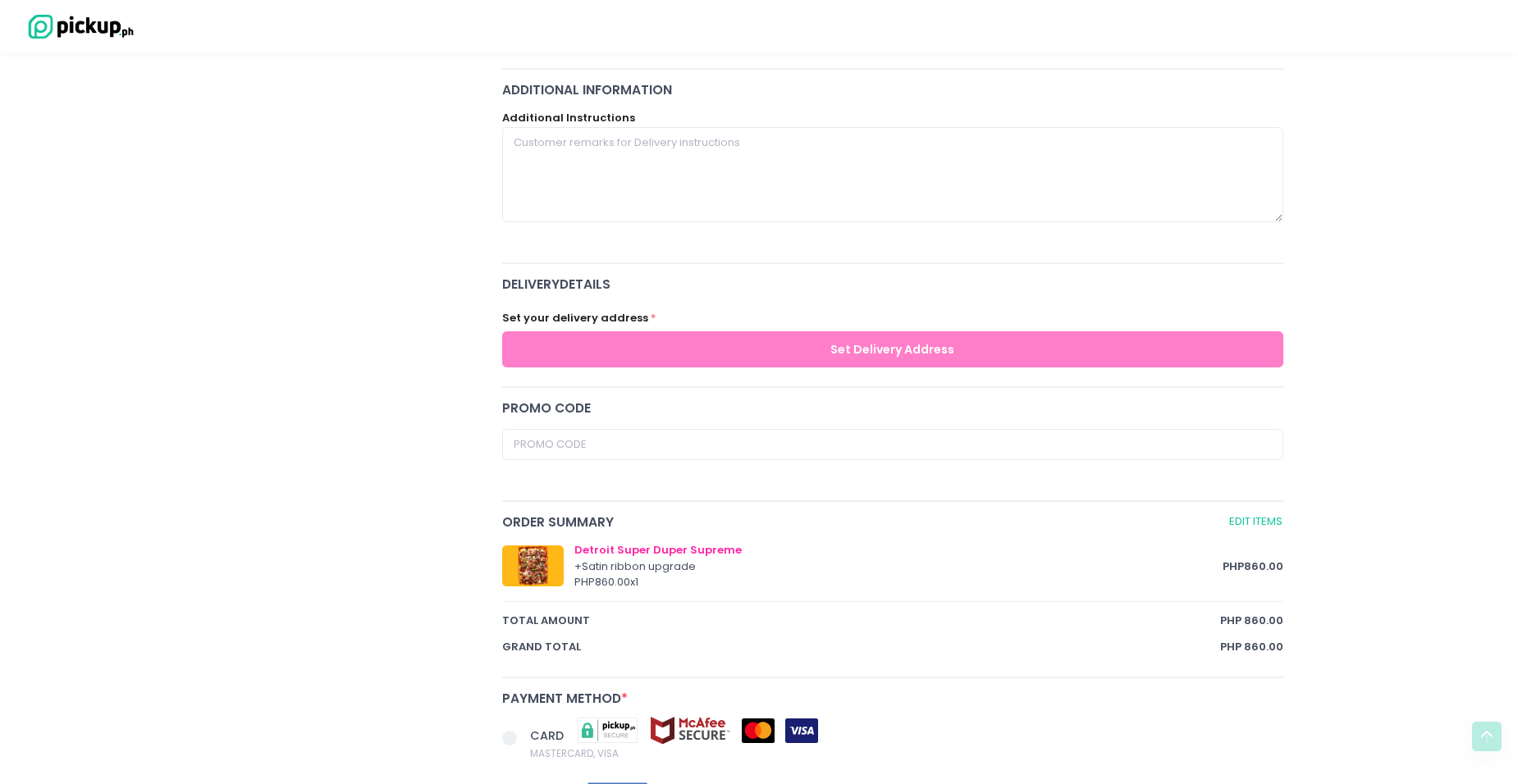
scroll to position [492, 0]
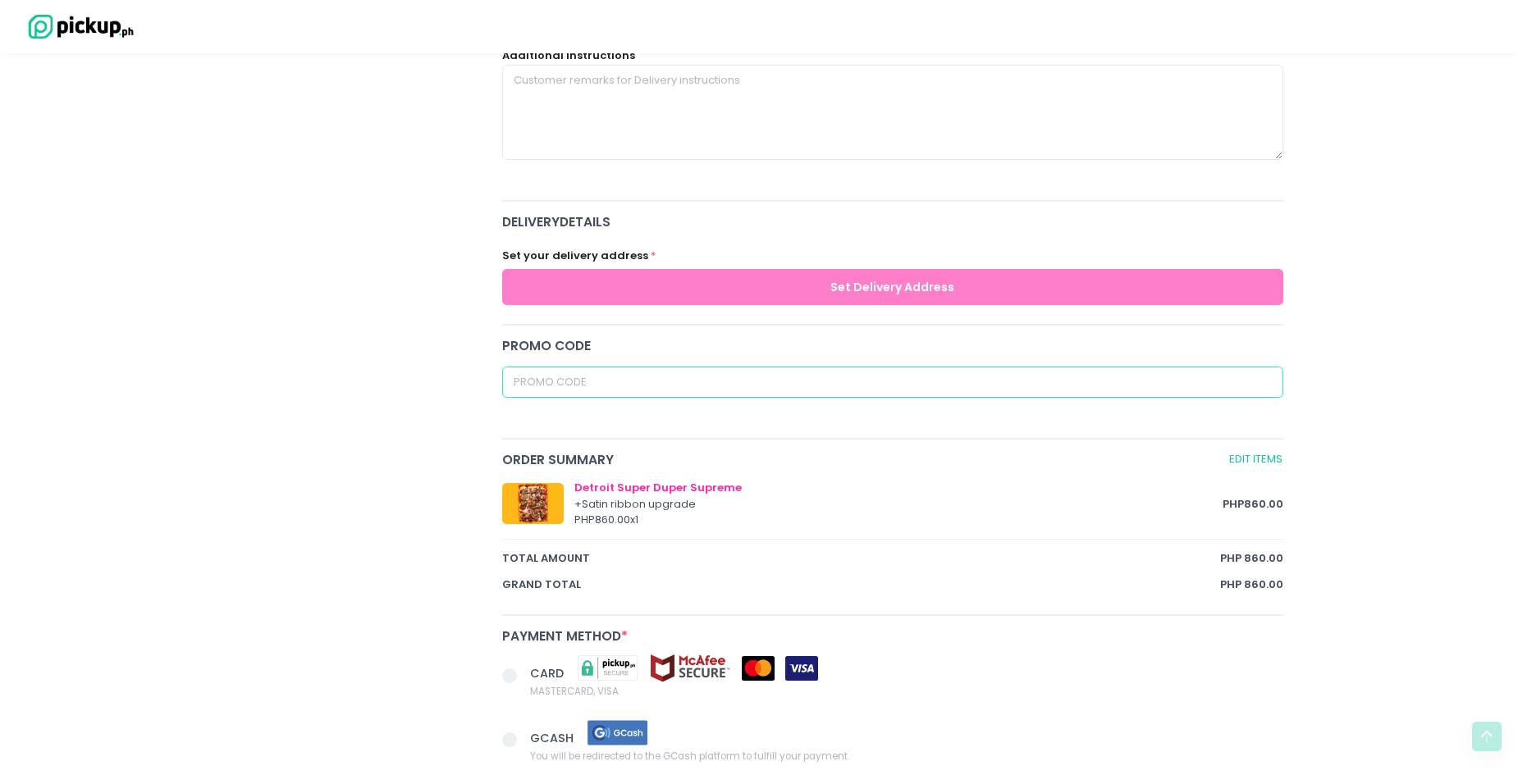
click at [847, 378] on input "text" at bounding box center [892, 382] width 781 height 31
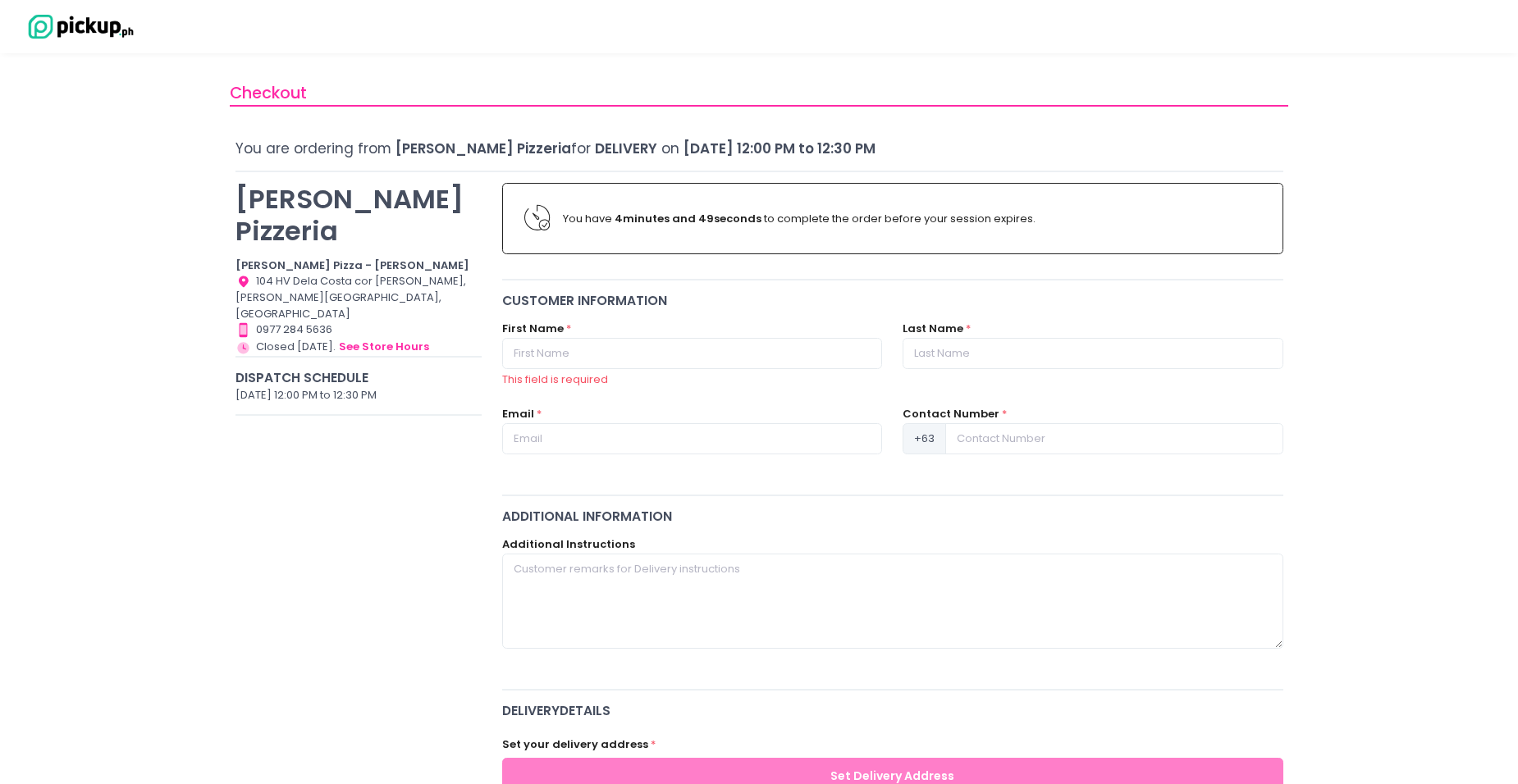
scroll to position [0, 0]
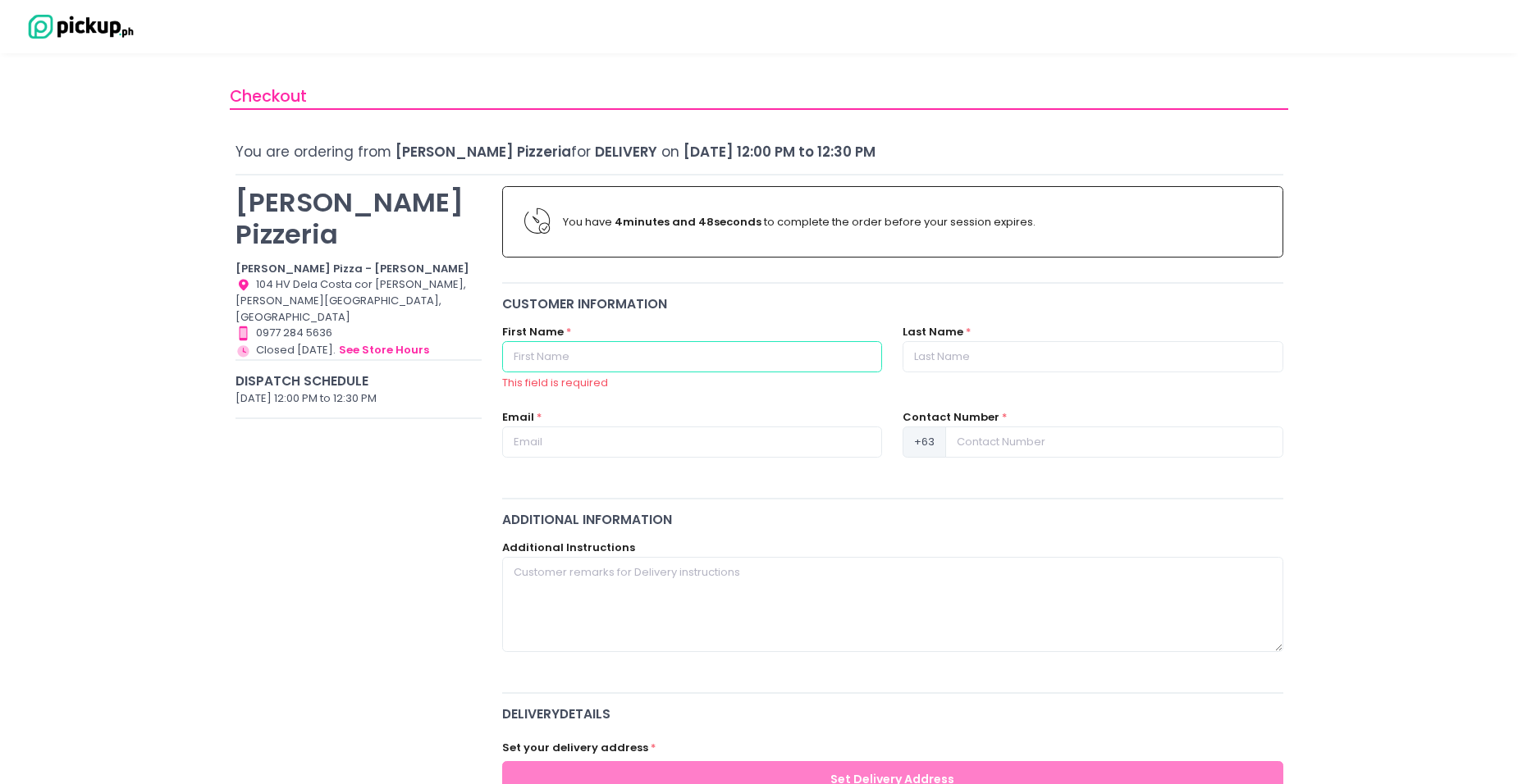
click at [604, 356] on input "text" at bounding box center [692, 356] width 380 height 31
